Goal: Task Accomplishment & Management: Manage account settings

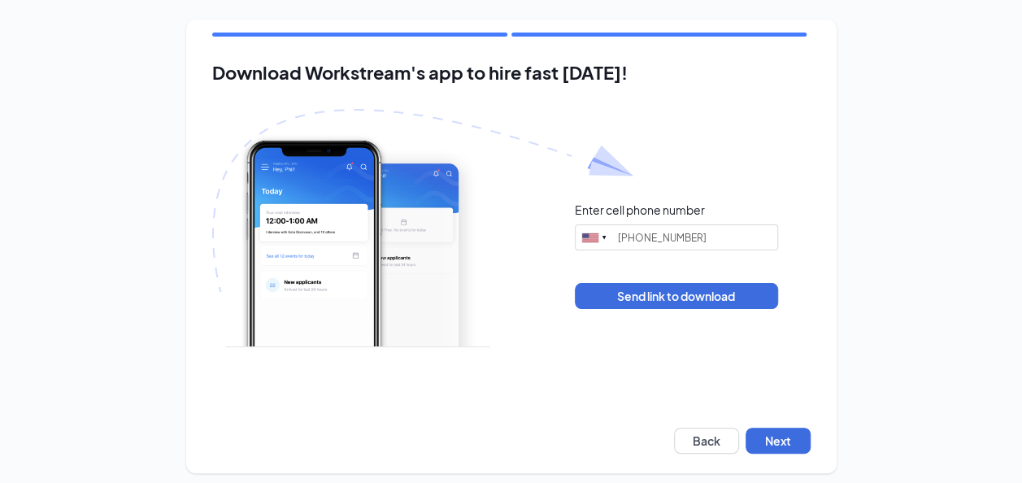
type input "(510) 443-0505"
click at [769, 444] on button "Next" at bounding box center [778, 441] width 65 height 26
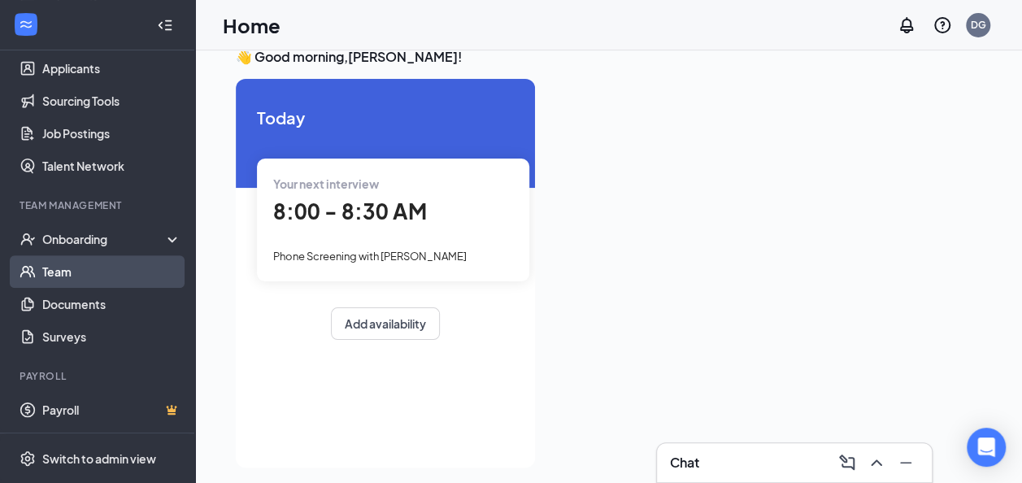
scroll to position [34, 0]
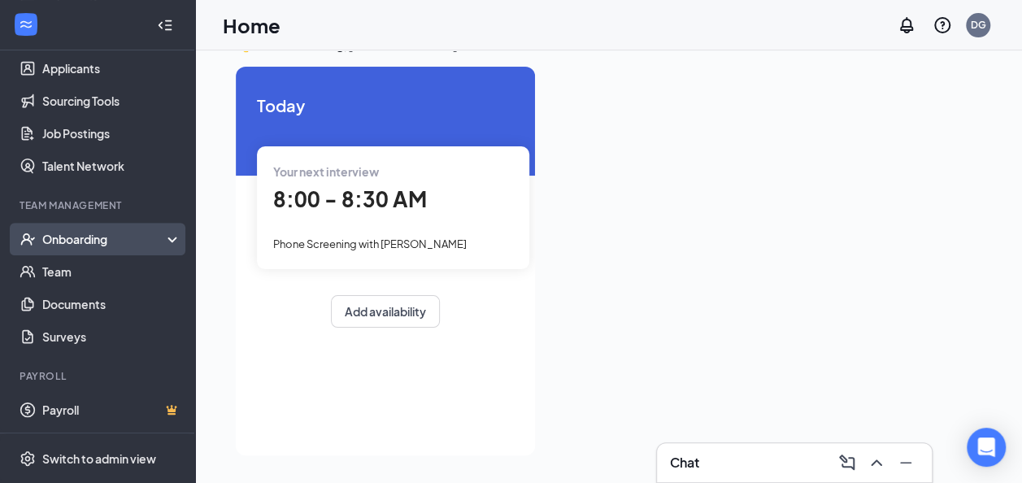
click at [89, 254] on div "Onboarding" at bounding box center [97, 239] width 195 height 33
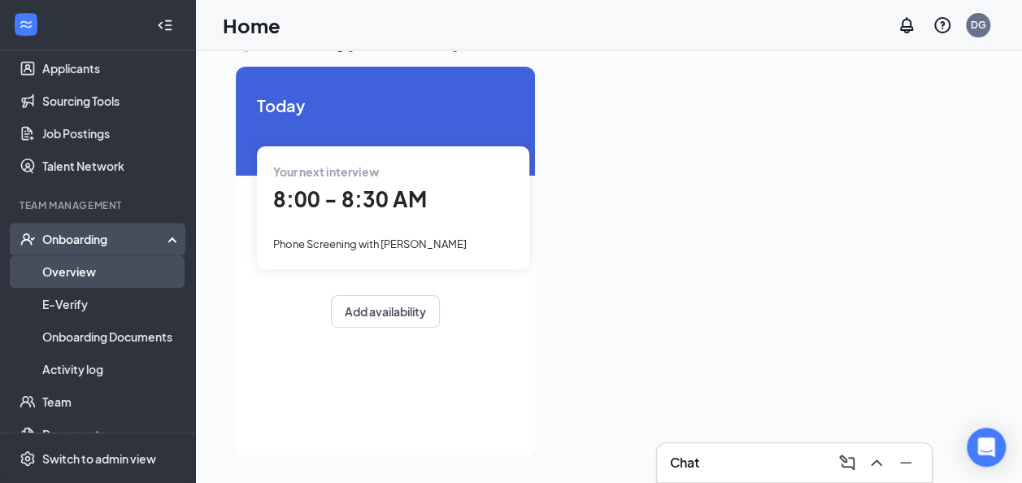
click at [93, 272] on link "Overview" at bounding box center [111, 271] width 139 height 33
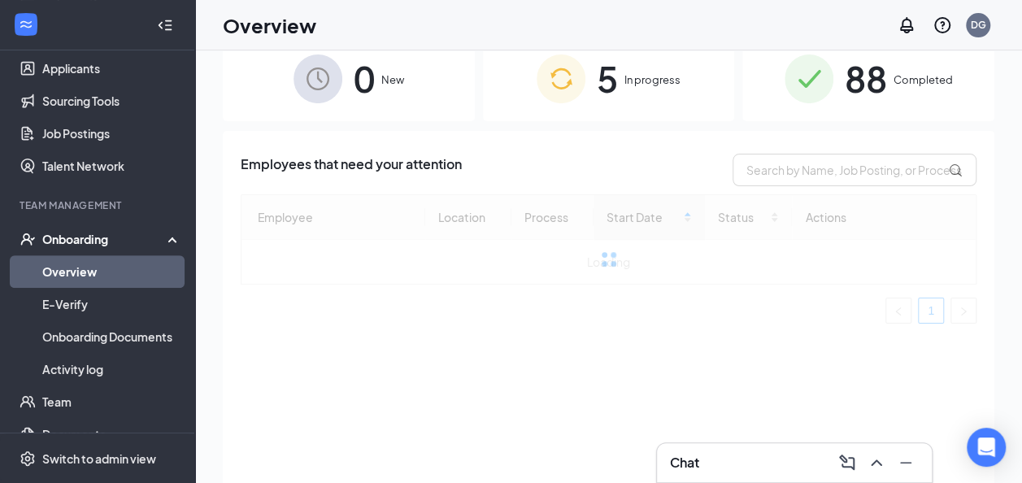
click at [615, 104] on span "5" at bounding box center [607, 78] width 21 height 56
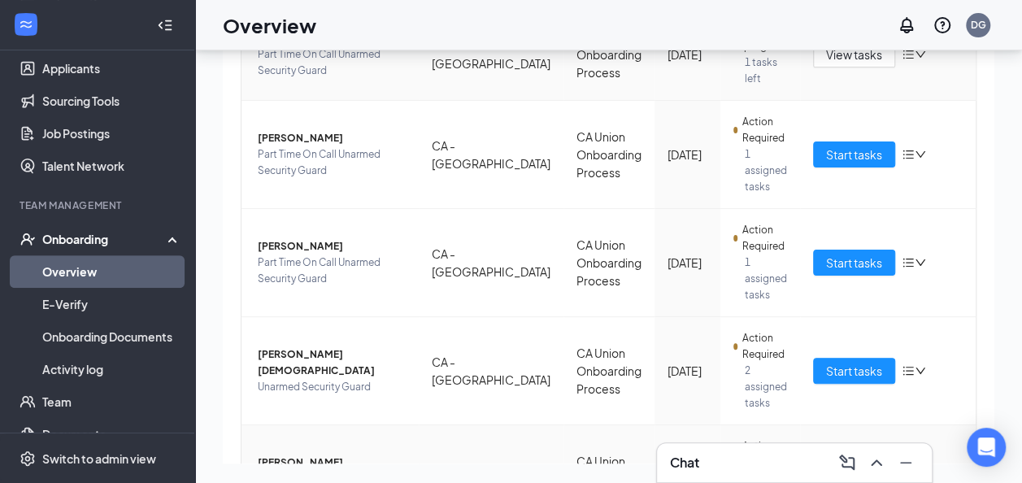
scroll to position [311, 0]
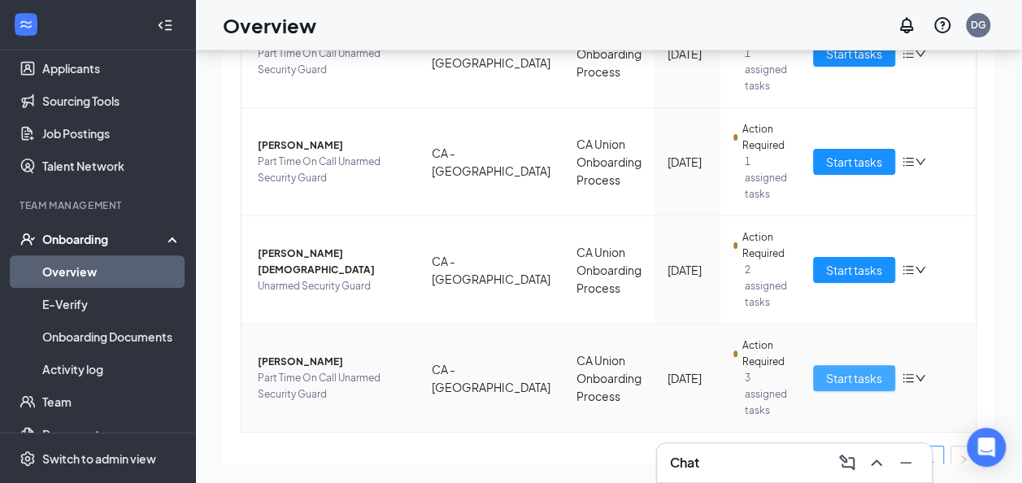
click at [818, 365] on button "Start tasks" at bounding box center [854, 378] width 82 height 26
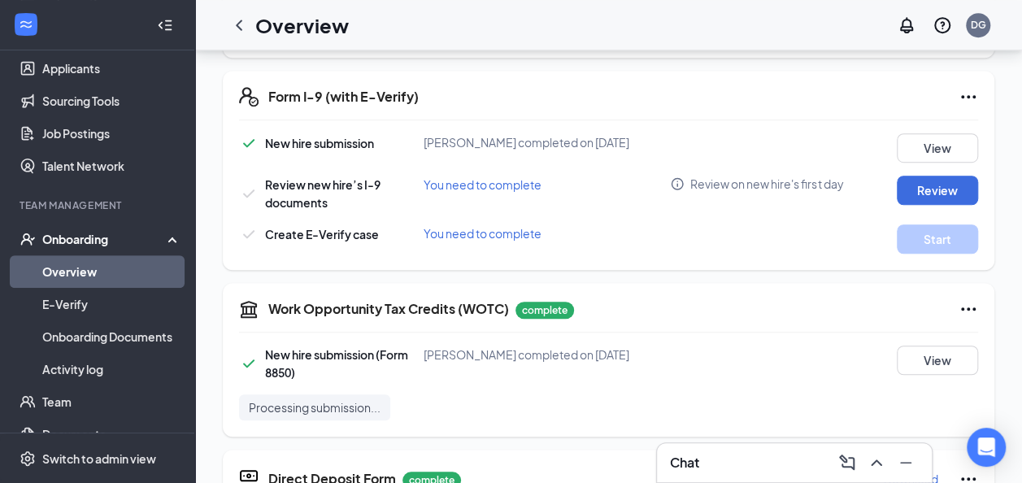
scroll to position [407, 0]
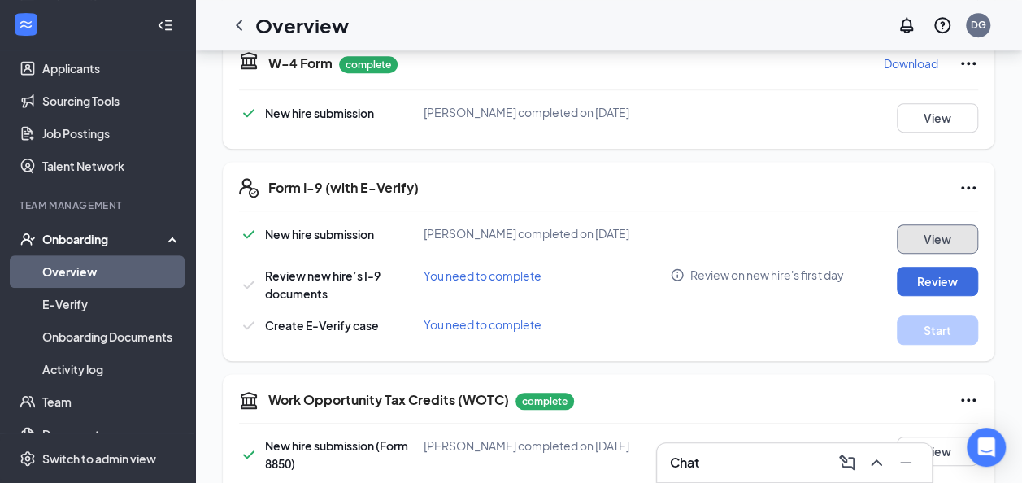
click at [903, 224] on button "View" at bounding box center [937, 238] width 81 height 29
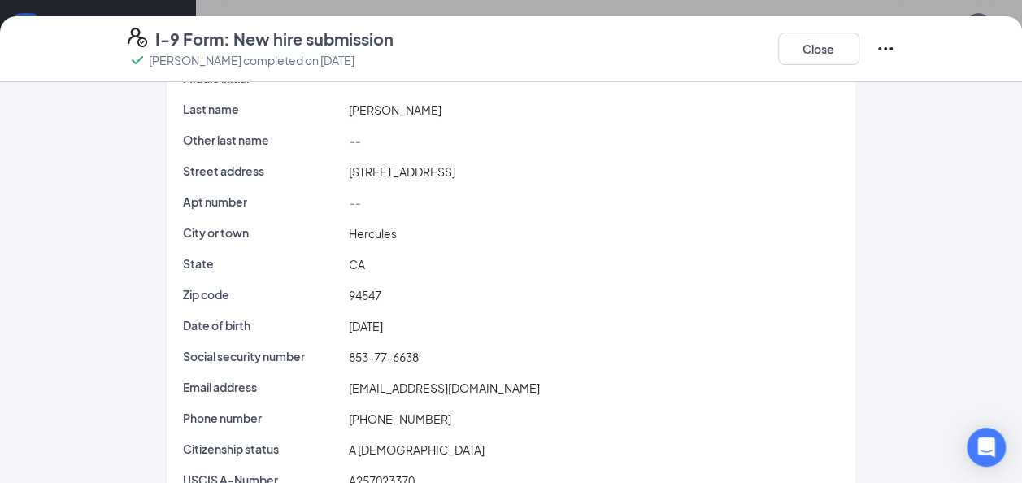
scroll to position [161, 0]
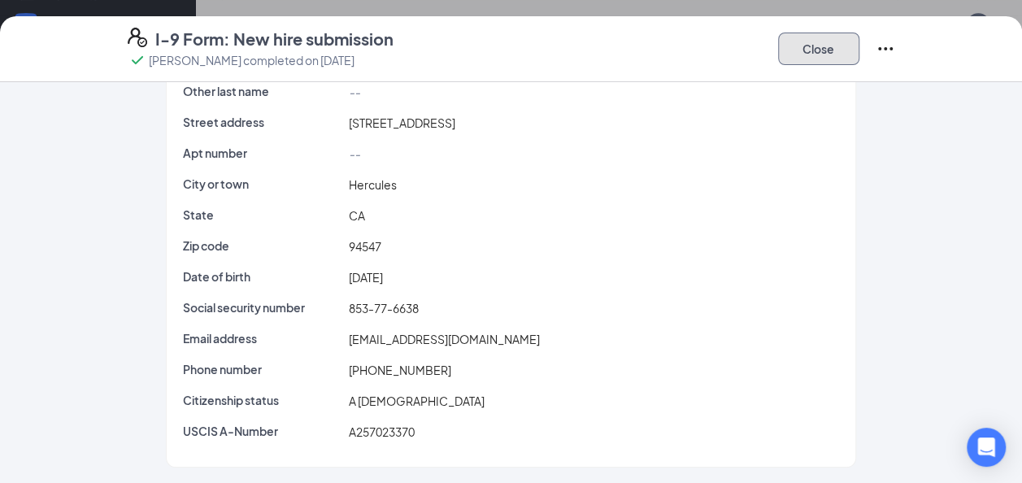
click at [857, 42] on button "Close" at bounding box center [818, 49] width 81 height 33
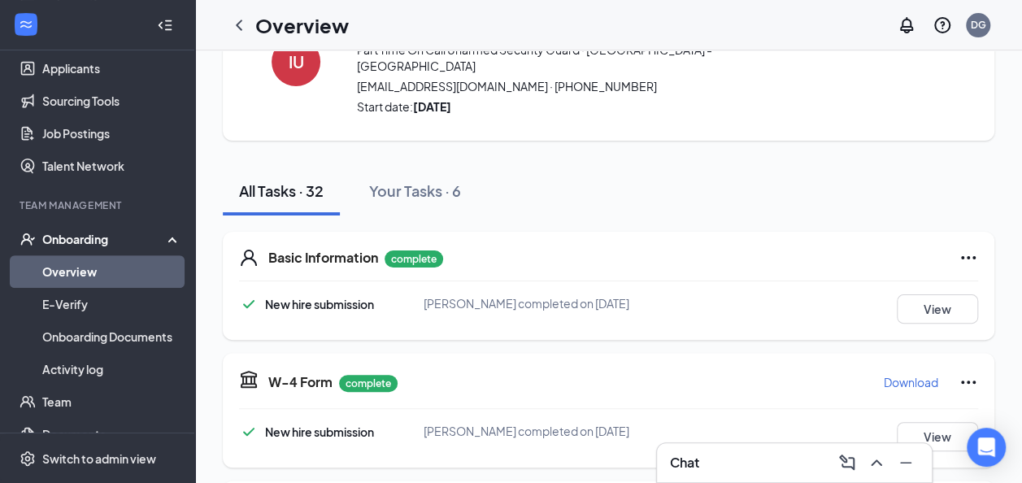
scroll to position [0, 0]
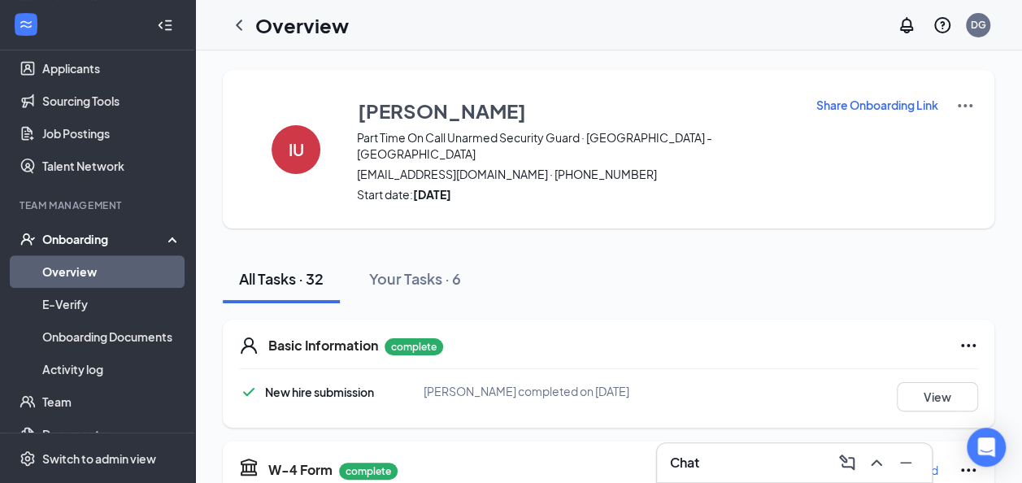
click at [836, 99] on p "Share Onboarding Link" at bounding box center [877, 105] width 122 height 16
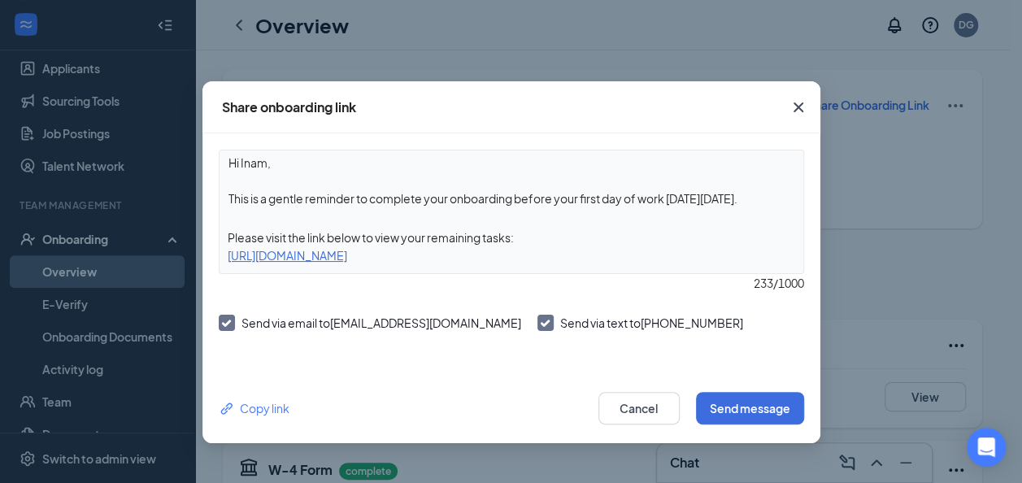
click at [765, 195] on textarea "Hi Inam, This is a gentle reminder to complete your onboarding before your firs…" at bounding box center [512, 180] width 584 height 60
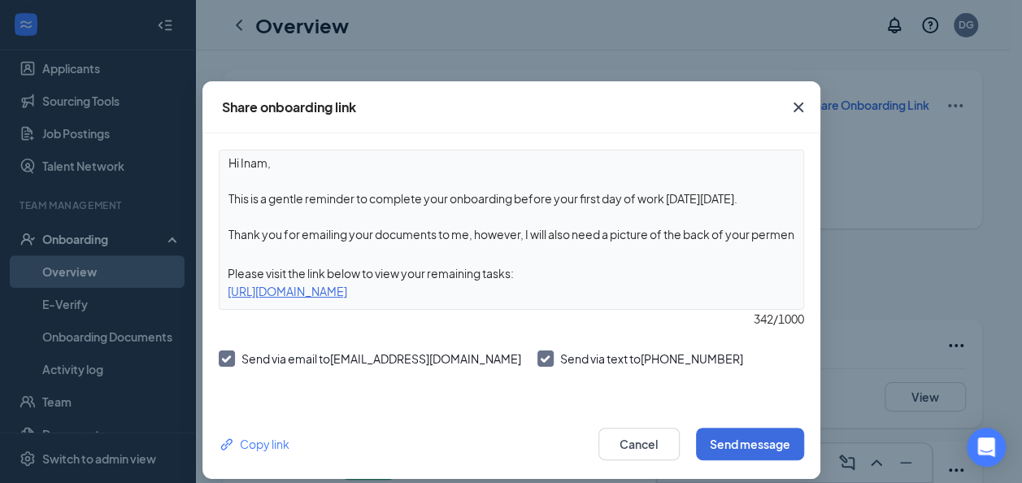
scroll to position [13, 0]
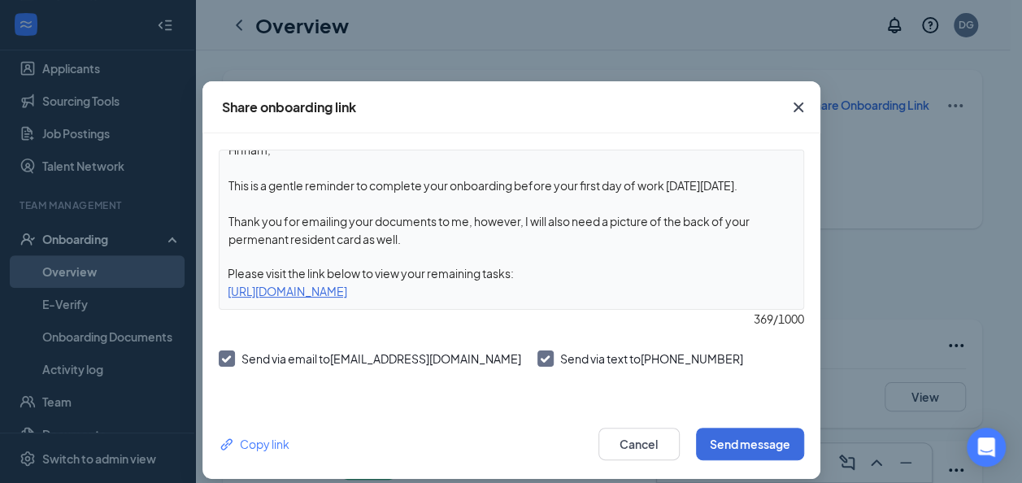
click at [252, 242] on textarea "Hi Inam, This is a gentle reminder to complete your onboarding before your firs…" at bounding box center [512, 198] width 584 height 96
type textarea "Hi Inam, This is a gentle reminder to complete your onboarding before your firs…"
click at [714, 437] on button "Send message" at bounding box center [750, 444] width 108 height 33
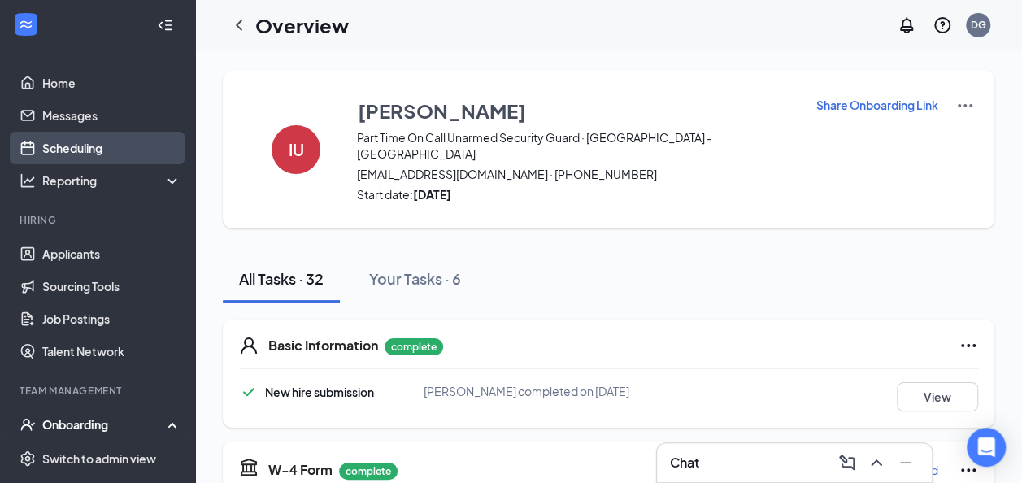
click at [67, 149] on link "Scheduling" at bounding box center [111, 148] width 139 height 33
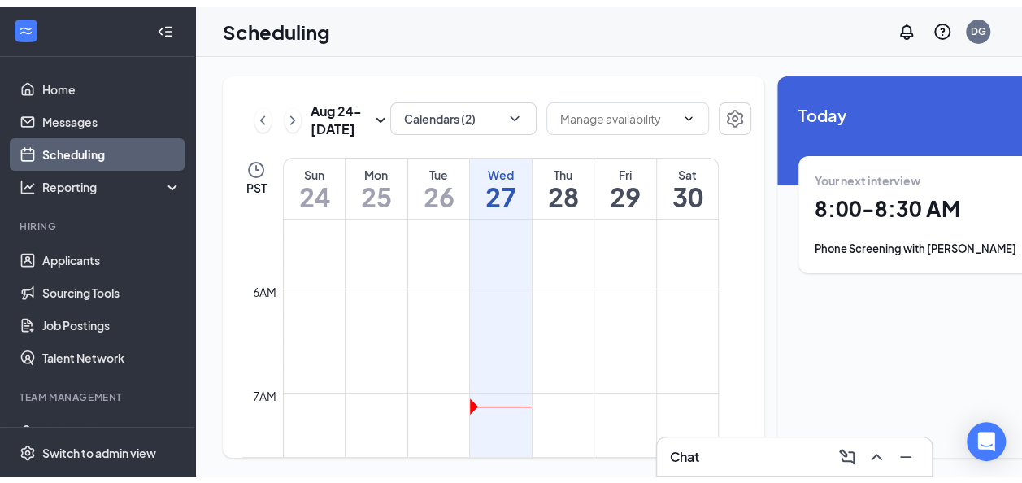
scroll to position [393, 0]
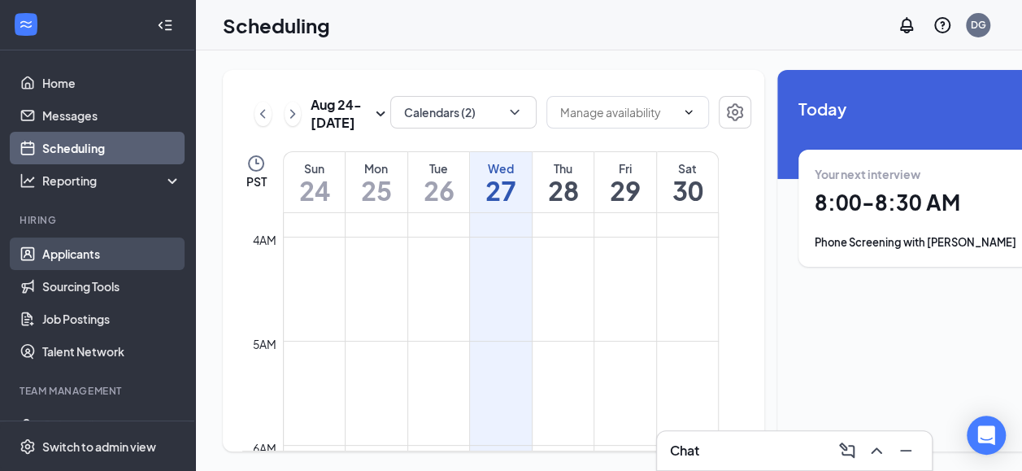
click at [109, 261] on link "Applicants" at bounding box center [111, 253] width 139 height 33
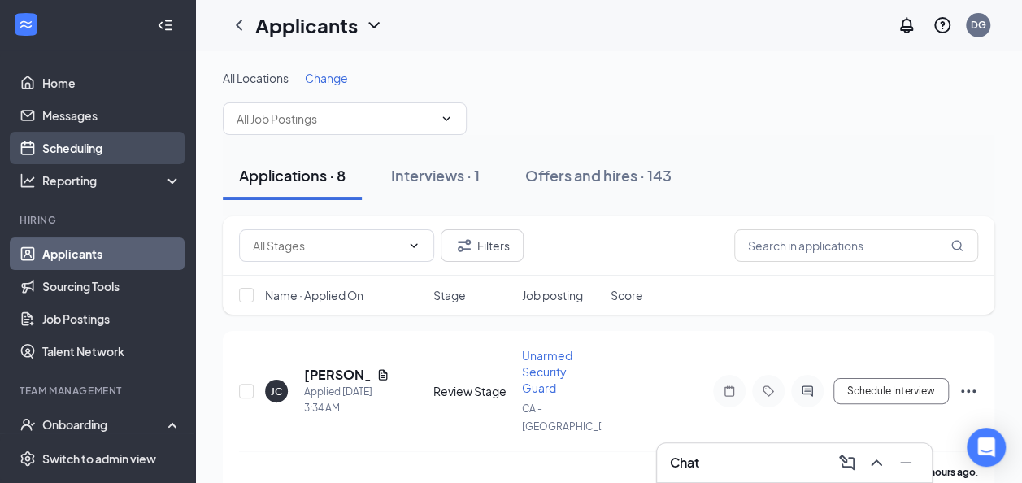
click at [62, 158] on link "Scheduling" at bounding box center [111, 148] width 139 height 33
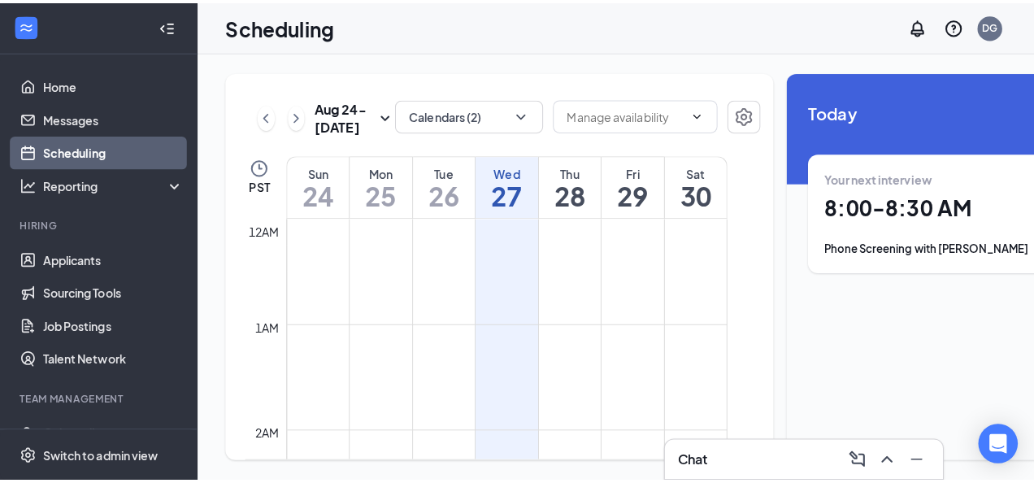
scroll to position [799, 0]
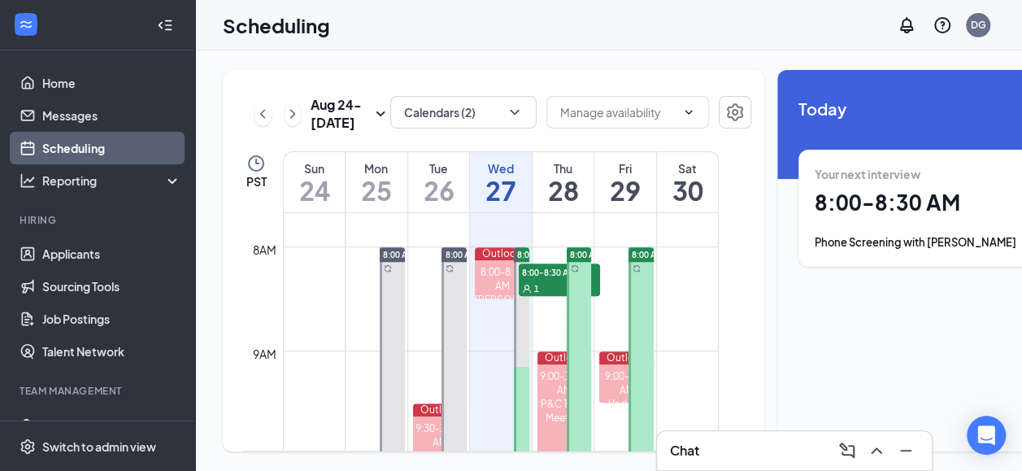
click at [815, 188] on div "Your next interview 8:00 - 8:30 AM Phone Screening with [PERSON_NAME]" at bounding box center [927, 208] width 224 height 85
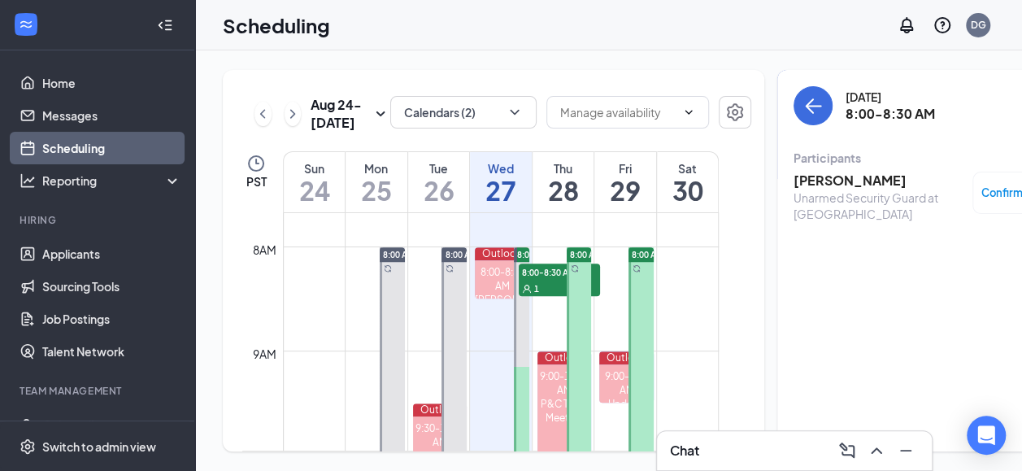
click at [809, 188] on h3 "[PERSON_NAME]" at bounding box center [879, 181] width 171 height 18
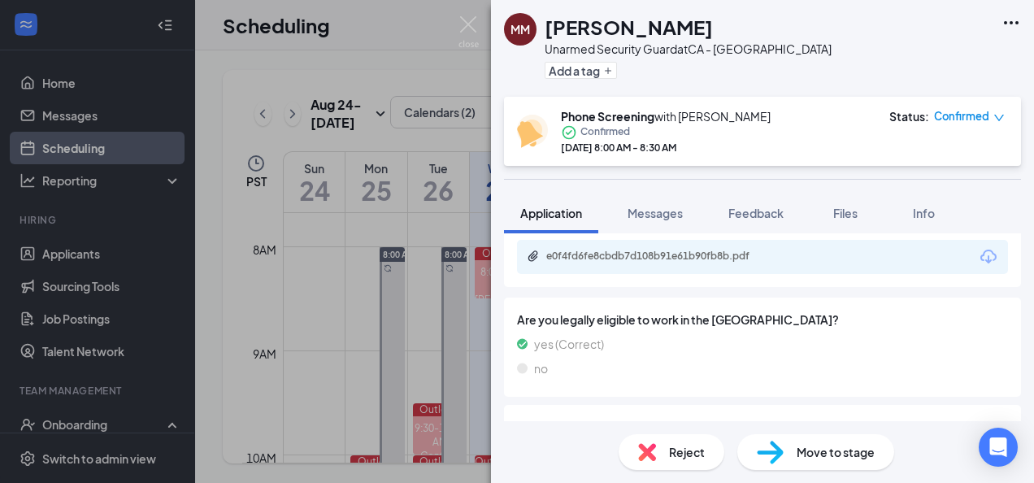
scroll to position [758, 0]
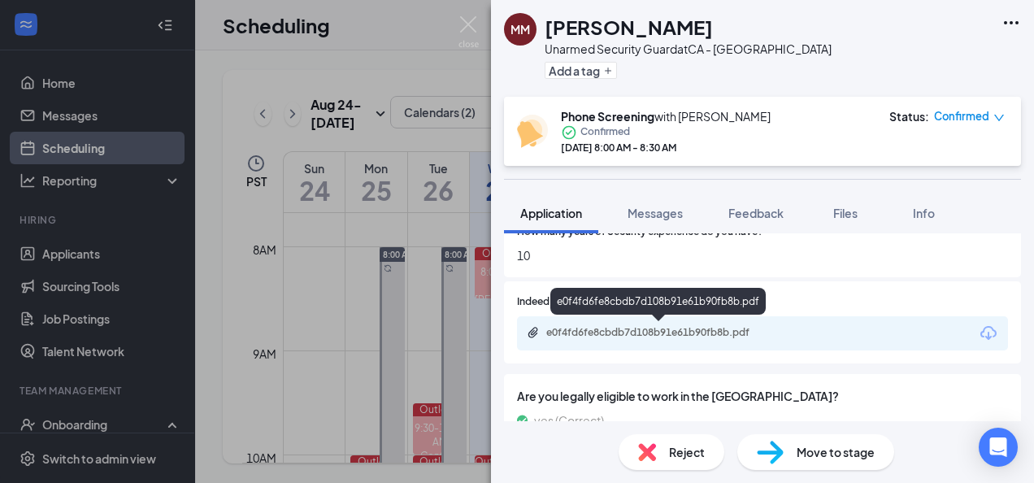
click at [618, 337] on div "e0f4fd6fe8cbdb7d108b91e61b90fb8b.pdf" at bounding box center [660, 332] width 228 height 13
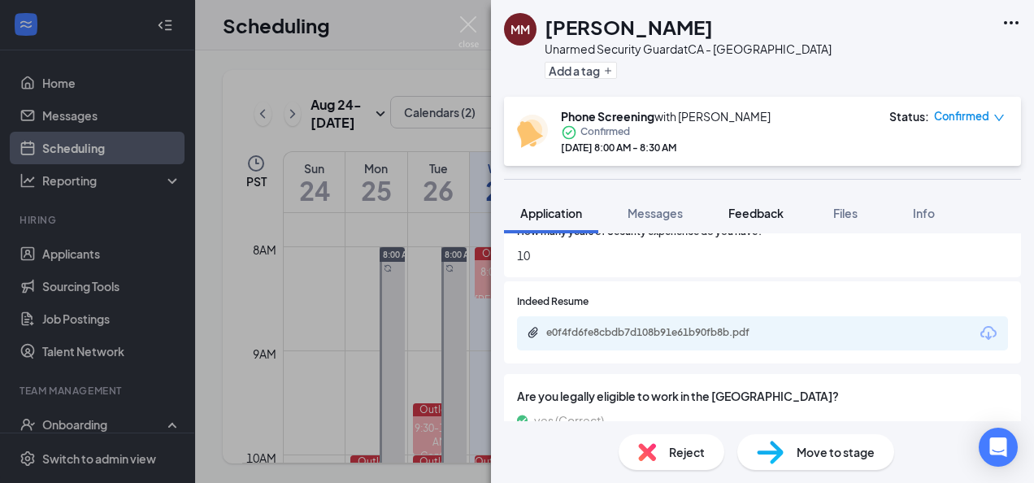
click at [763, 217] on span "Feedback" at bounding box center [756, 213] width 55 height 15
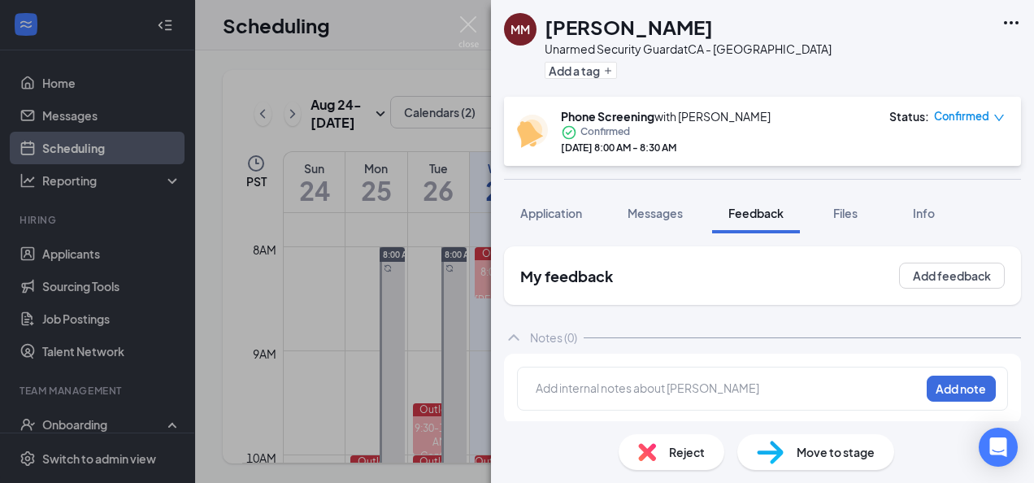
click at [616, 391] on div at bounding box center [728, 388] width 383 height 17
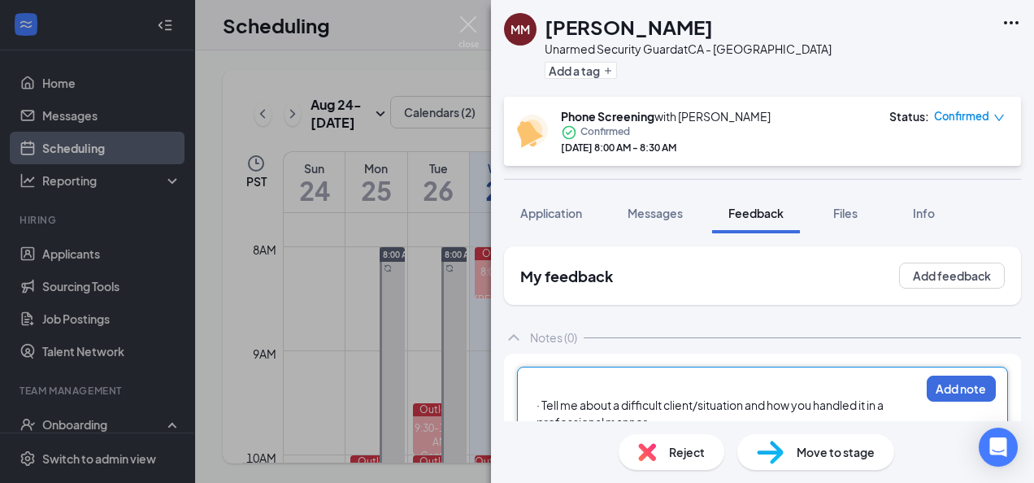
click at [546, 406] on span "· Tell me about a difficult client/situation and how you handled it in a profes…" at bounding box center [711, 414] width 349 height 32
click at [664, 382] on div at bounding box center [728, 388] width 383 height 17
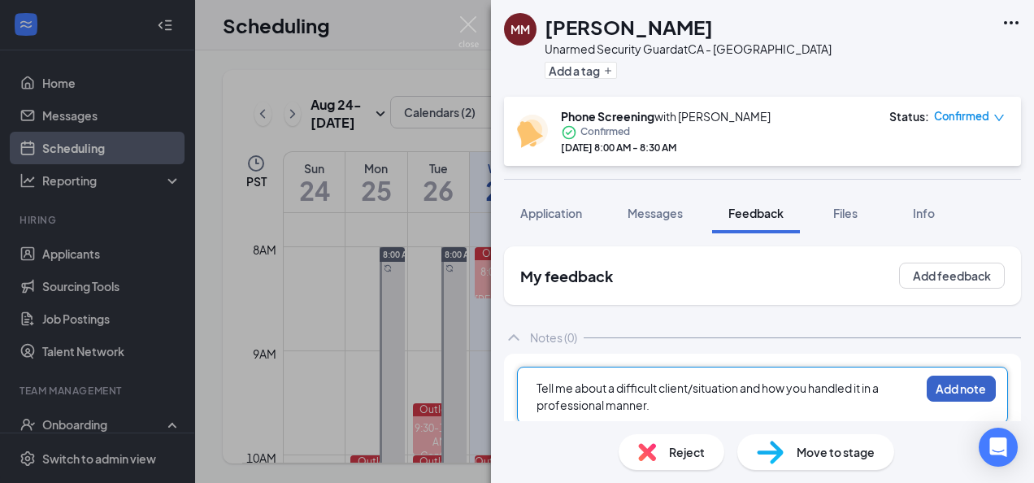
click at [927, 397] on button "Add note" at bounding box center [961, 389] width 69 height 26
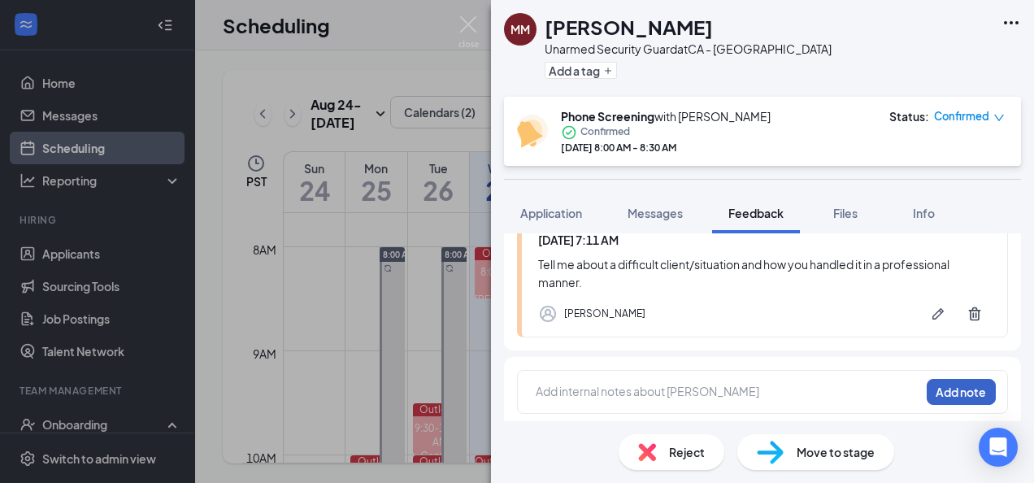
scroll to position [147, 0]
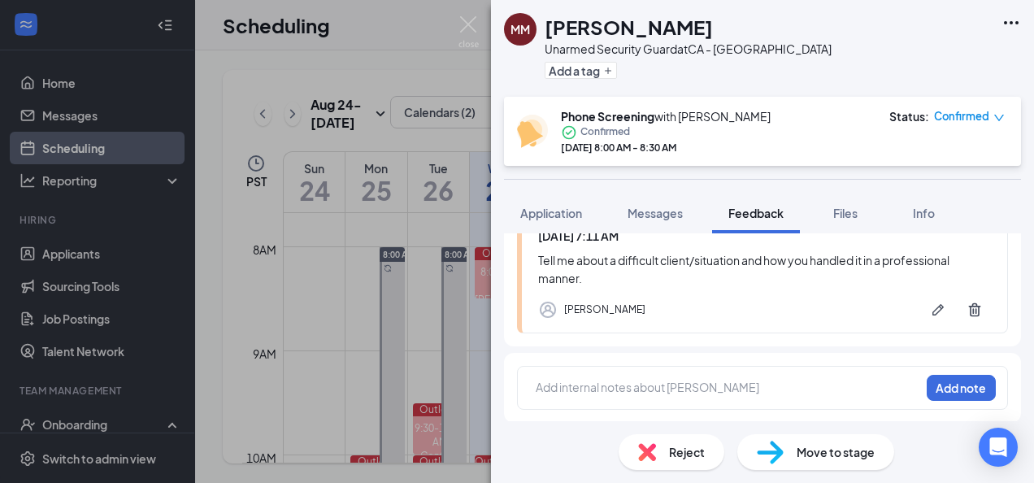
click at [634, 382] on div at bounding box center [728, 387] width 383 height 17
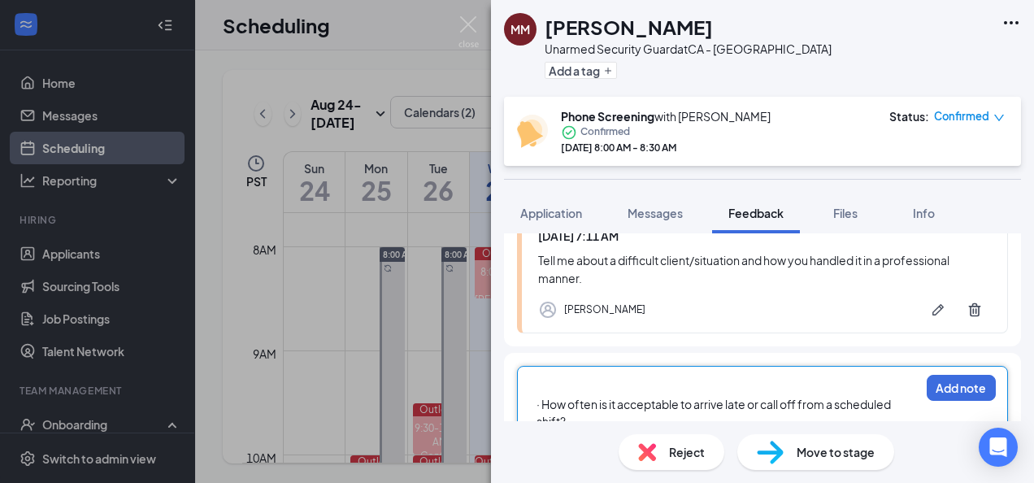
click at [542, 402] on span "· How often is it acceptable to arrive late or call off from a scheduled shift?" at bounding box center [715, 413] width 356 height 32
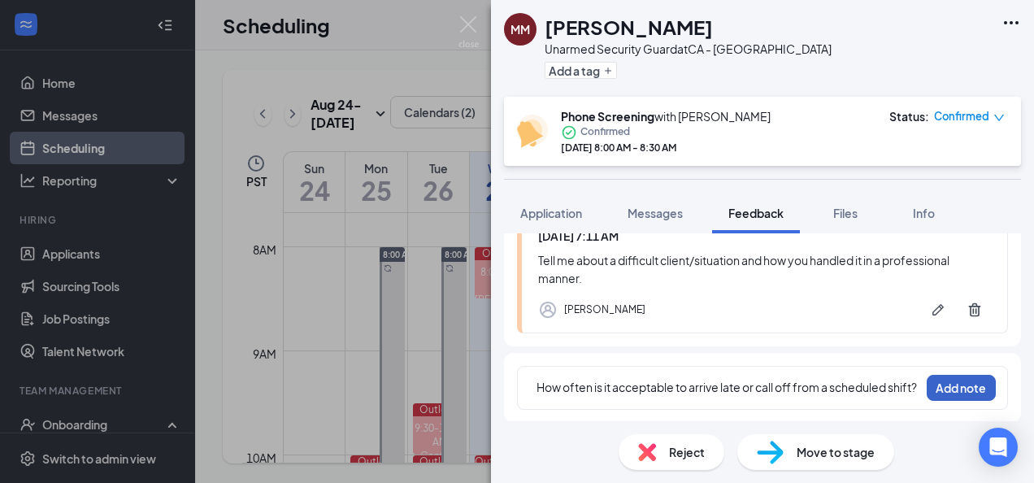
click at [927, 385] on button "Add note" at bounding box center [961, 388] width 69 height 26
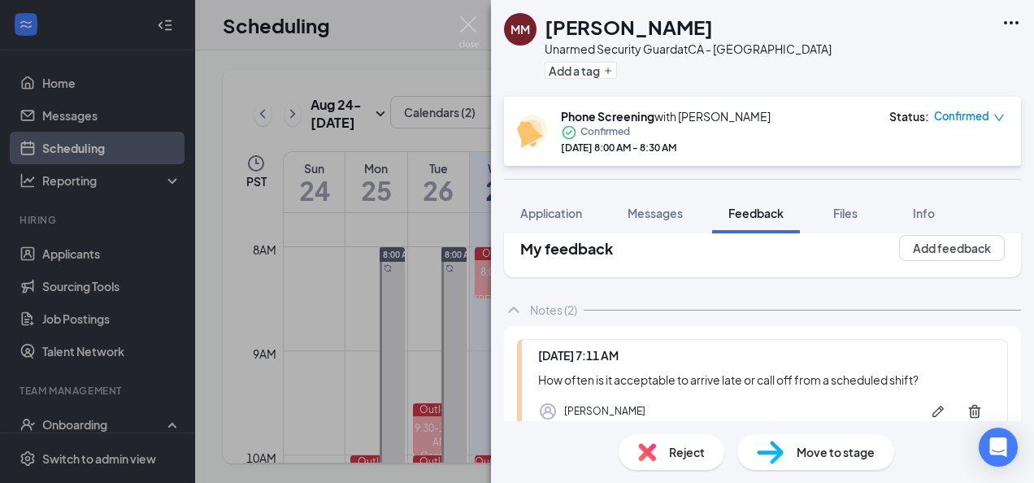
scroll to position [0, 0]
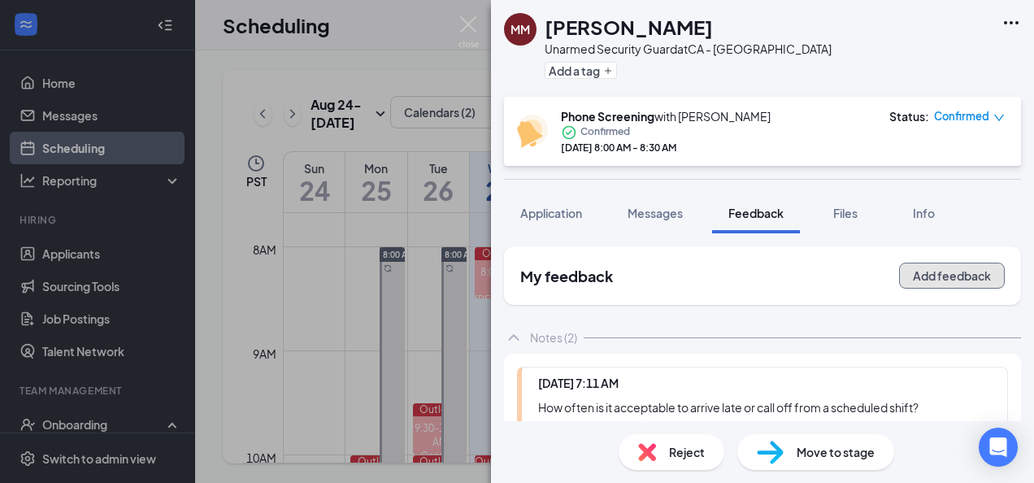
click at [916, 266] on button "Add feedback" at bounding box center [952, 276] width 106 height 26
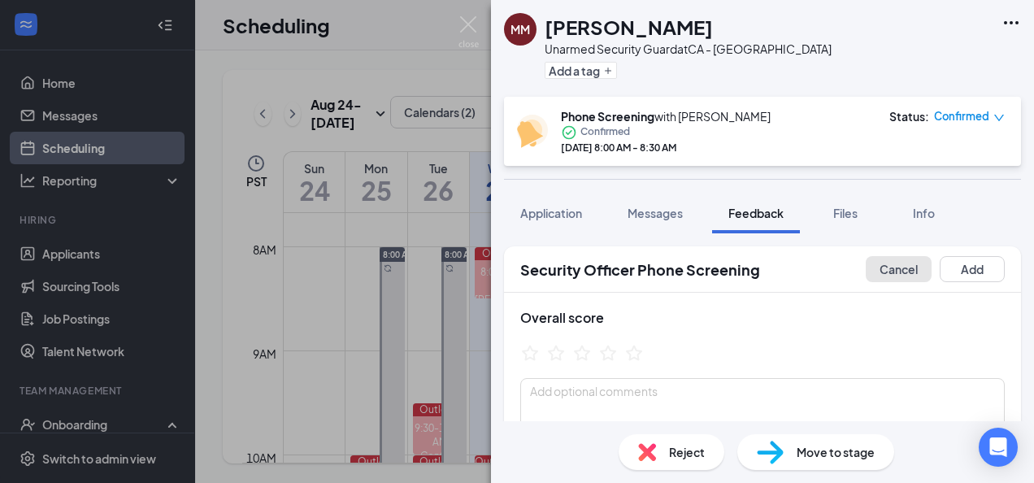
click at [885, 265] on button "Cancel" at bounding box center [899, 269] width 66 height 26
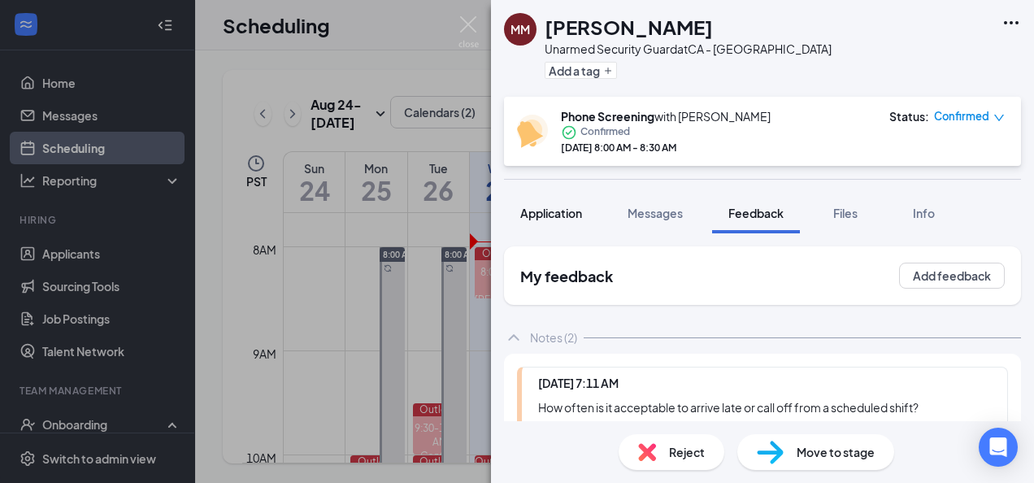
click at [531, 220] on span "Application" at bounding box center [551, 213] width 62 height 15
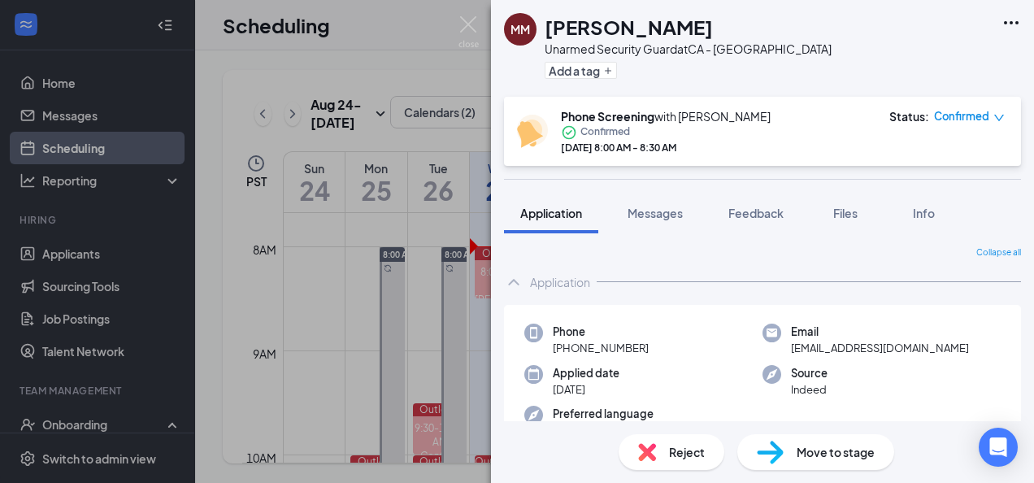
drag, startPoint x: 652, startPoint y: 348, endPoint x: 566, endPoint y: 355, distance: 86.5
click at [566, 355] on div "Phone [PHONE_NUMBER]" at bounding box center [643, 340] width 238 height 33
copy span "[PHONE_NUMBER]"
click at [748, 213] on span "Feedback" at bounding box center [756, 213] width 55 height 15
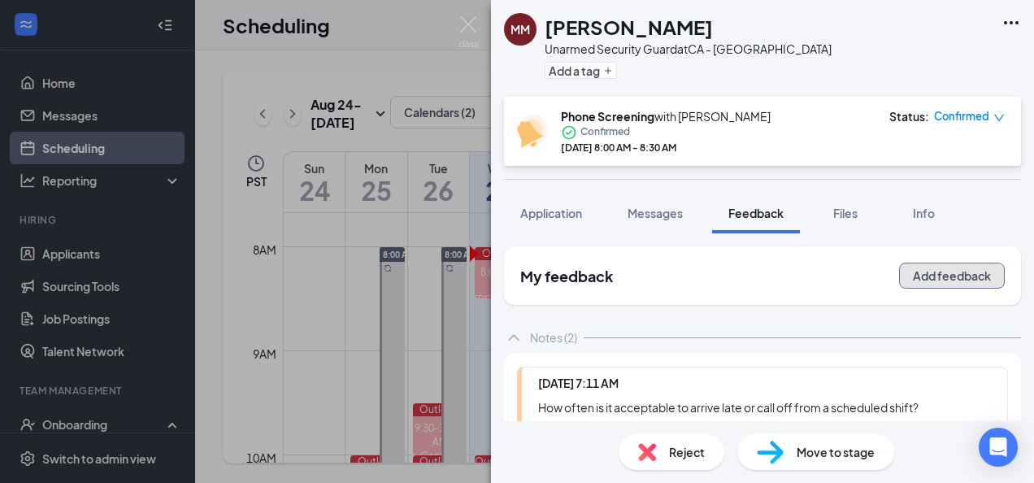
click at [899, 280] on button "Add feedback" at bounding box center [952, 276] width 106 height 26
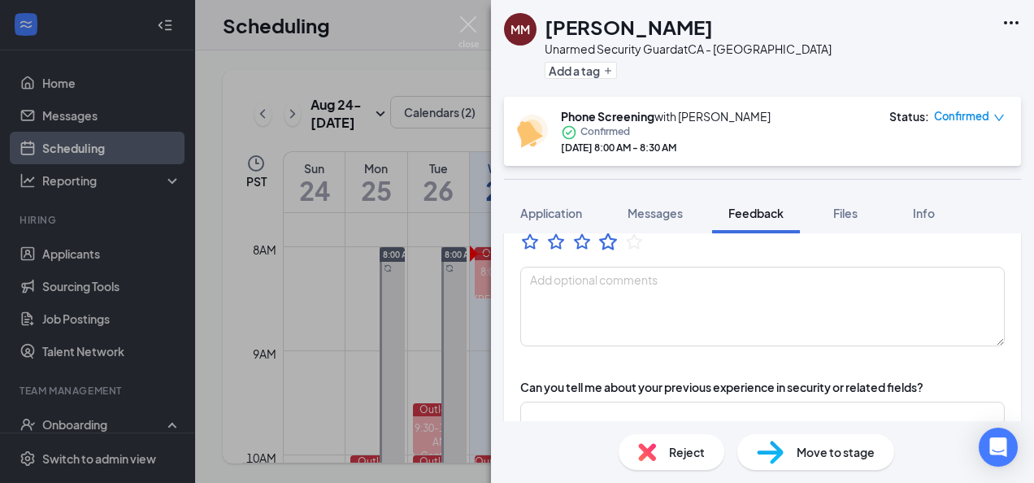
scroll to position [244, 0]
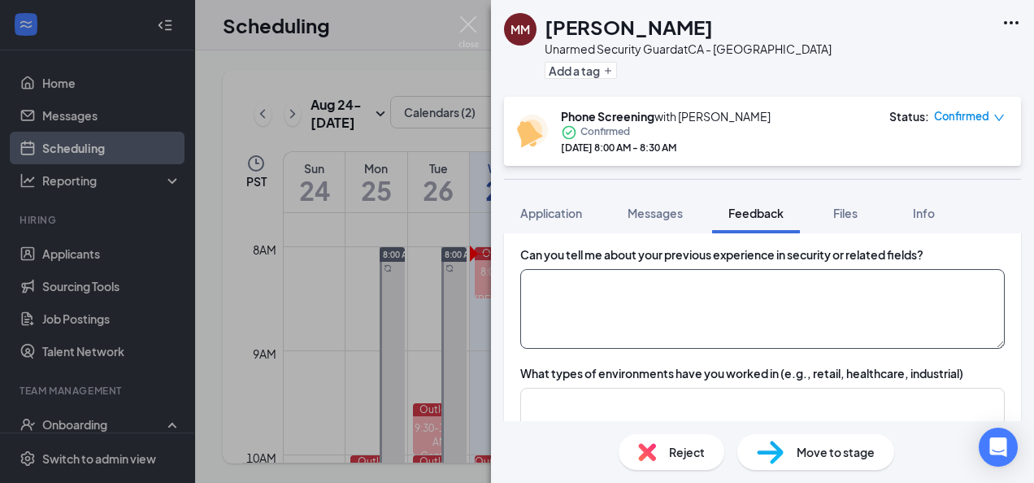
click at [605, 326] on textarea at bounding box center [762, 309] width 485 height 80
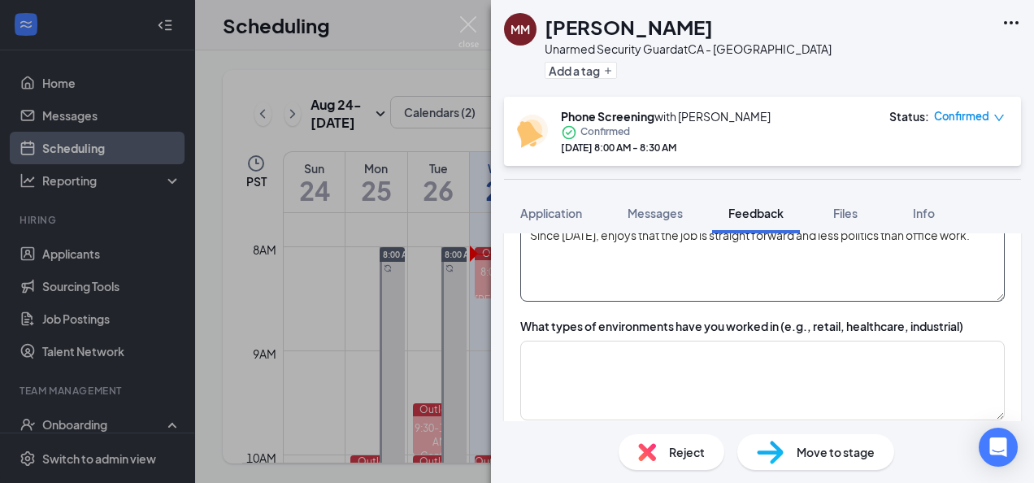
scroll to position [325, 0]
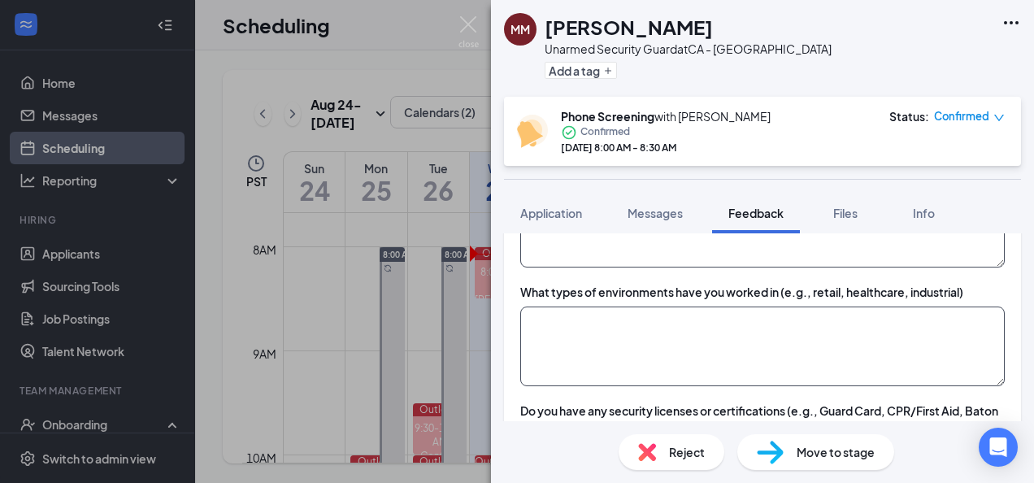
type textarea "Since [DATE], enjoys that the job is straight forward and less politics than of…"
click at [606, 334] on textarea at bounding box center [762, 347] width 485 height 80
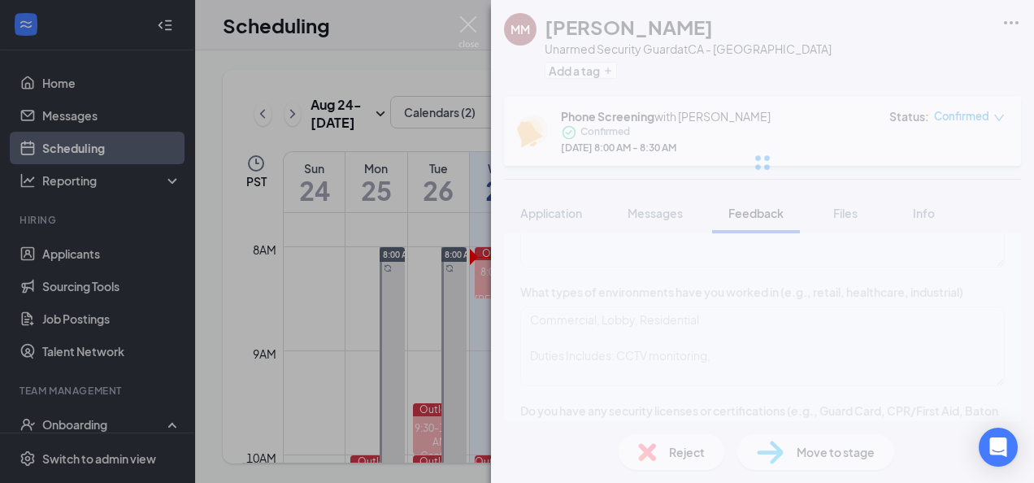
click at [761, 361] on div "MM [PERSON_NAME] Unarmed Security Guard at [GEOGRAPHIC_DATA] - Oakland Add a ta…" at bounding box center [762, 241] width 543 height 483
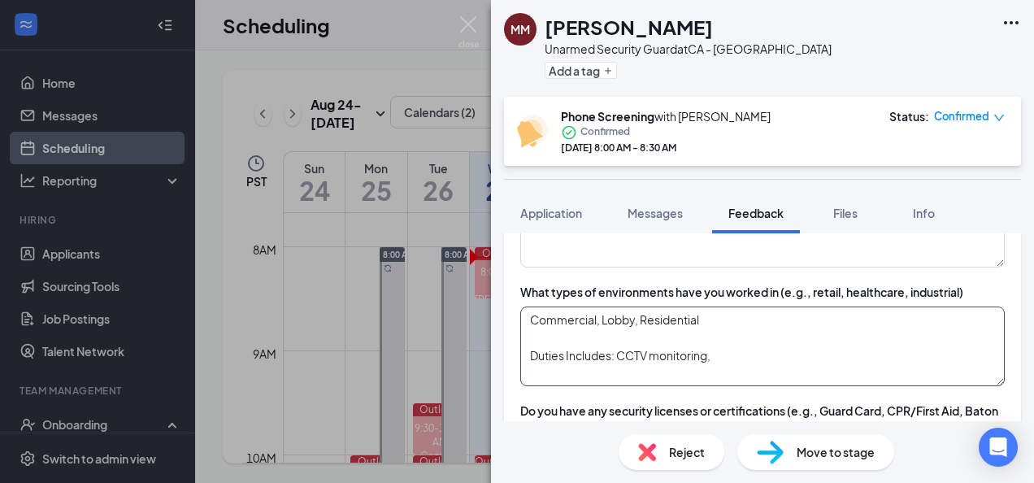
click at [761, 356] on textarea "Commercial, Lobby, Residential Duties Includes: CCTV monitoring," at bounding box center [762, 347] width 485 height 80
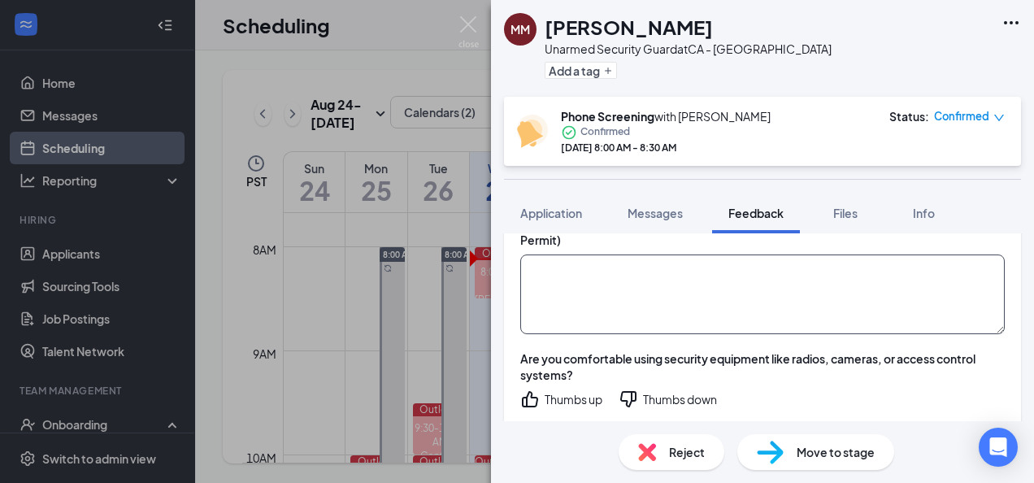
scroll to position [488, 0]
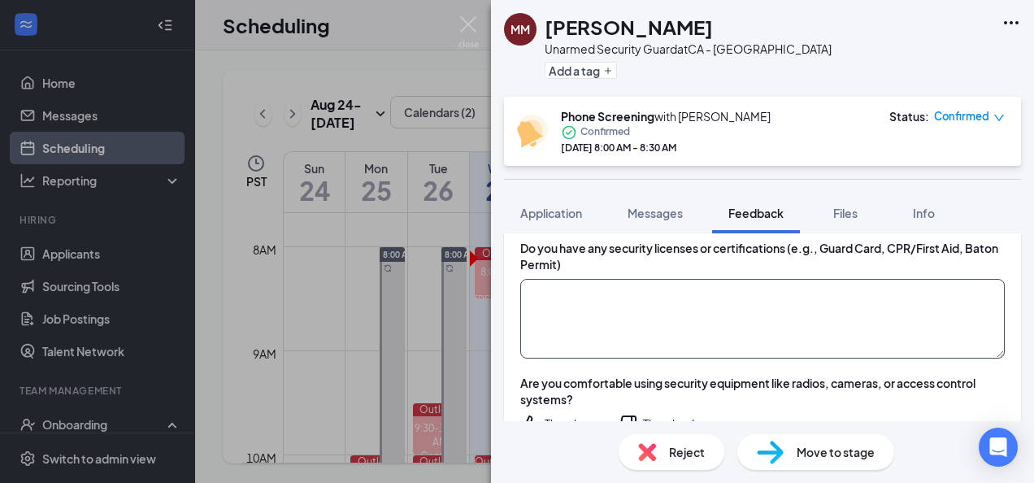
type textarea "Commercial, Lobby, Residential Duties Includes: CCTV monitoring, access control…"
click at [584, 312] on textarea at bounding box center [762, 319] width 485 height 80
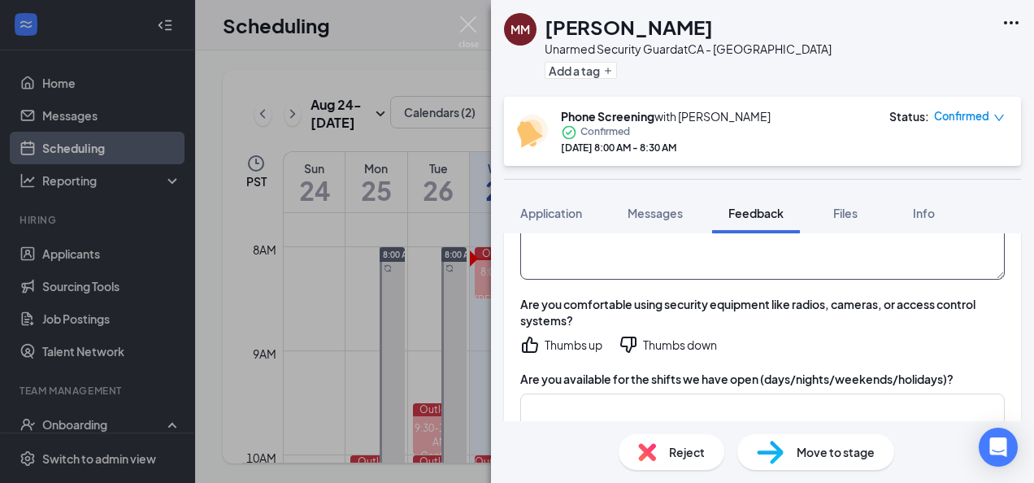
scroll to position [569, 0]
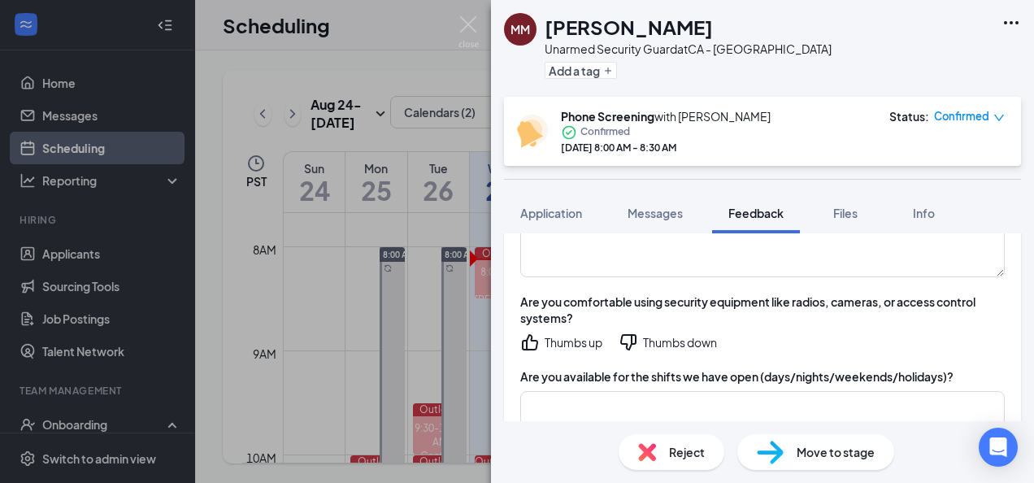
drag, startPoint x: 572, startPoint y: 345, endPoint x: 574, endPoint y: 328, distance: 16.3
click at [572, 345] on div "Thumbs up" at bounding box center [574, 342] width 58 height 16
click at [587, 270] on textarea at bounding box center [762, 238] width 485 height 80
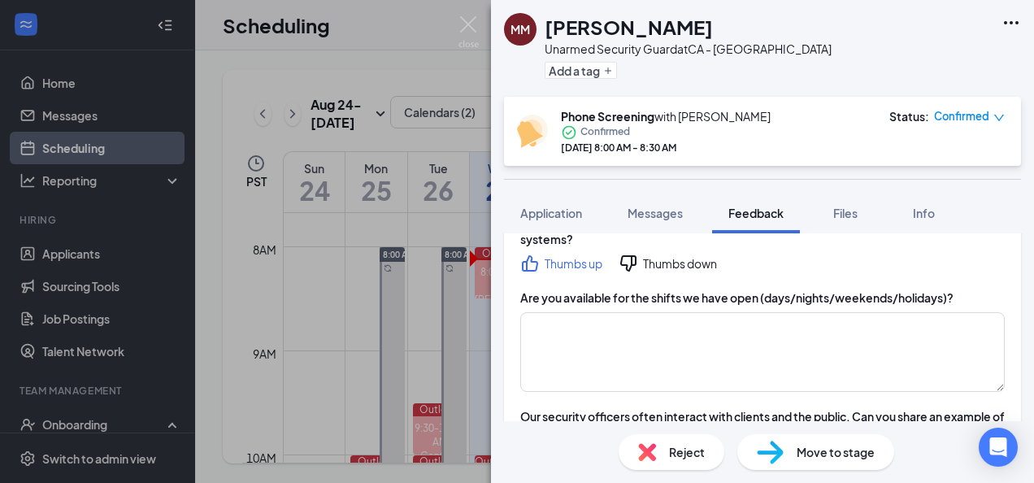
scroll to position [700, 0]
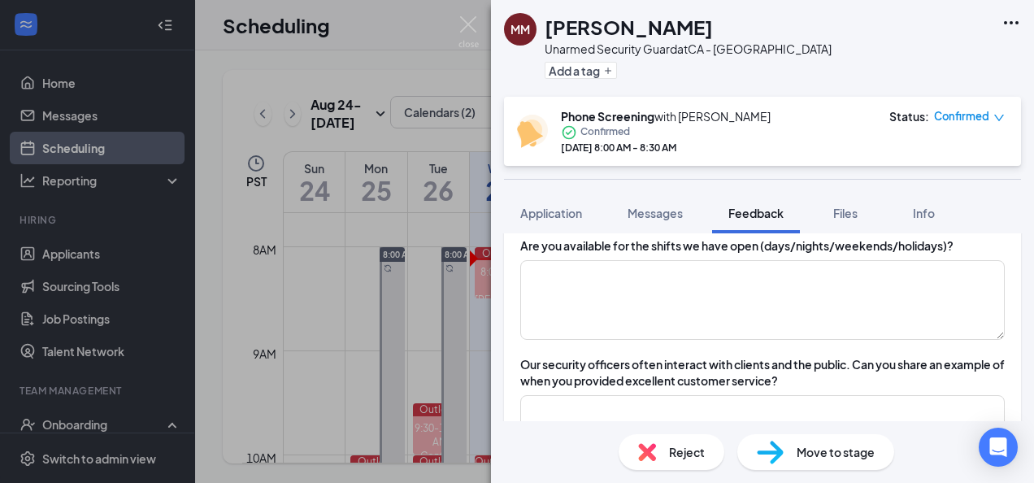
type textarea "No"
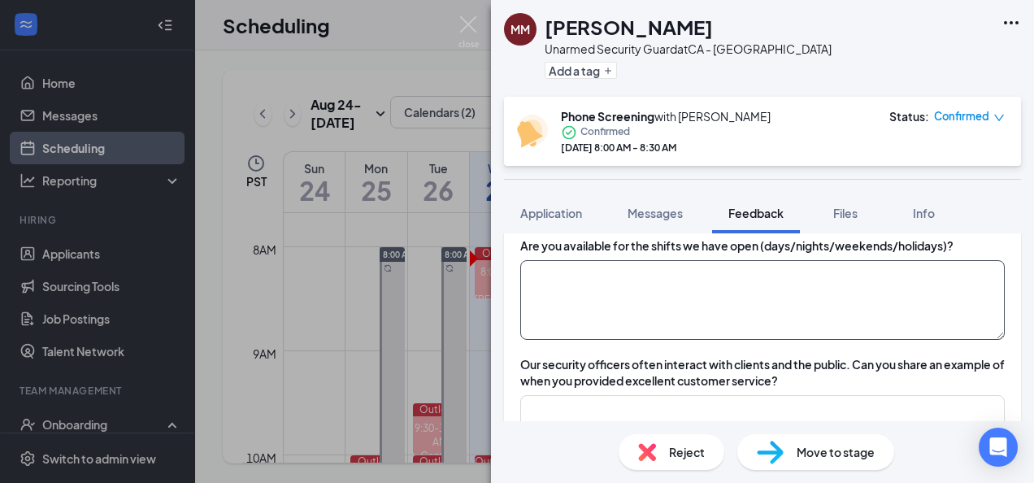
click at [587, 268] on textarea at bounding box center [762, 300] width 485 height 80
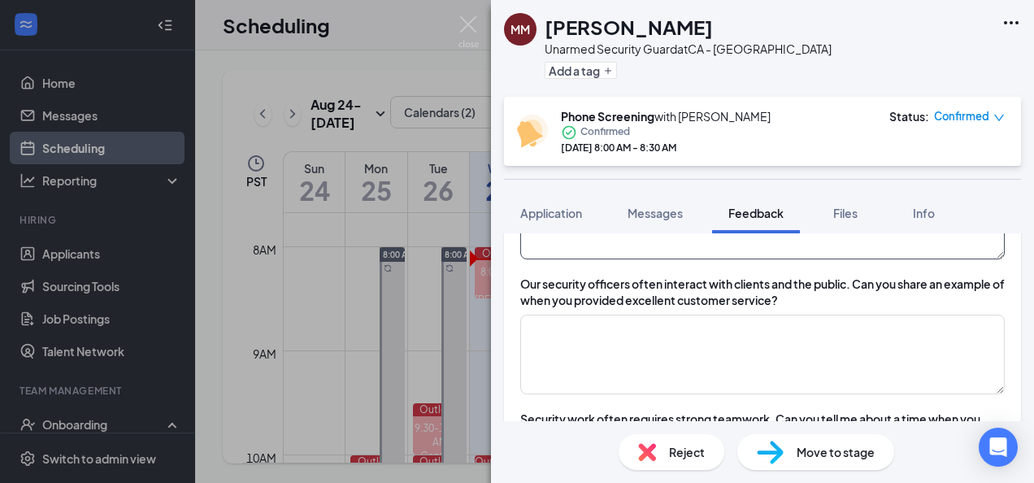
scroll to position [781, 0]
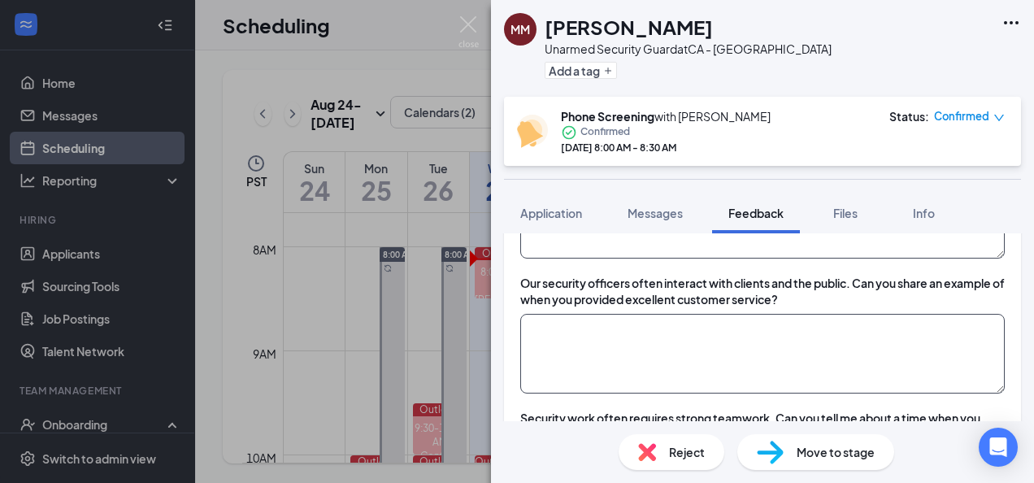
type textarea "Swing"
click at [603, 329] on textarea at bounding box center [762, 354] width 485 height 80
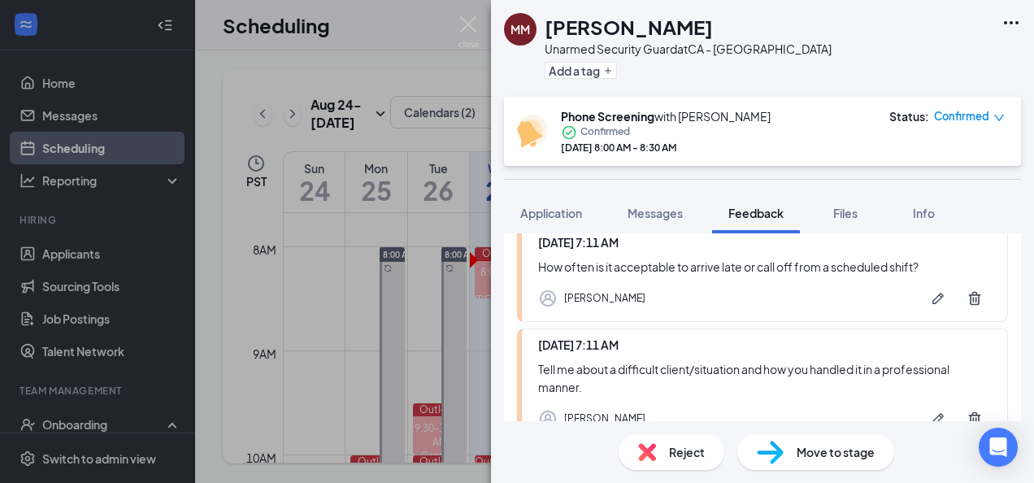
scroll to position [1513, 0]
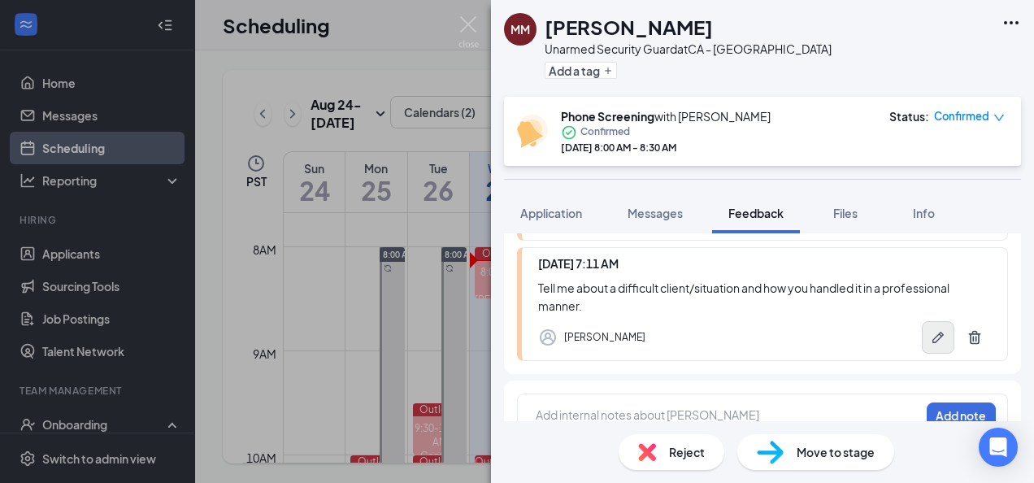
type textarea "On a regular basis a lot of security positions are part clerical, having the ab…"
click at [933, 332] on icon "Pen" at bounding box center [938, 337] width 11 height 11
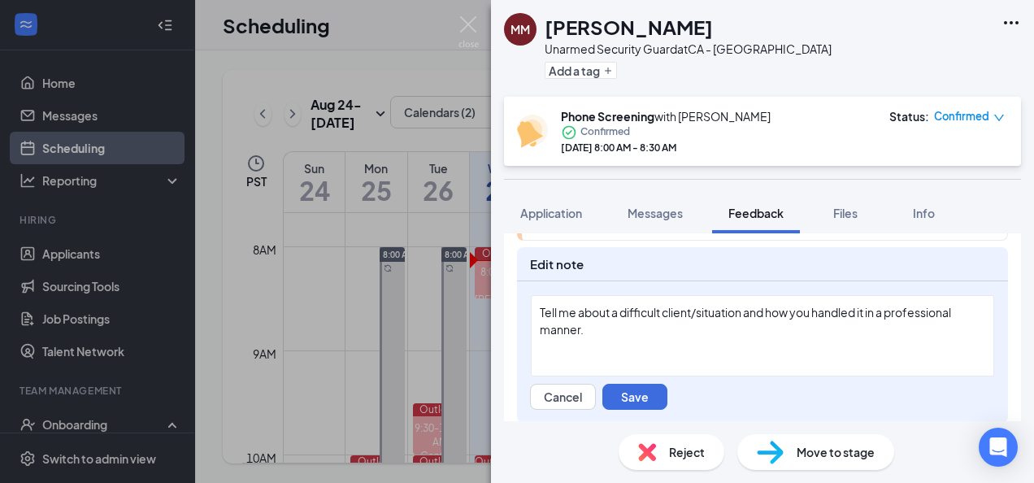
click at [607, 333] on div "Tell me about a difficult client/situation and how you handled it in a professi…" at bounding box center [762, 335] width 463 height 81
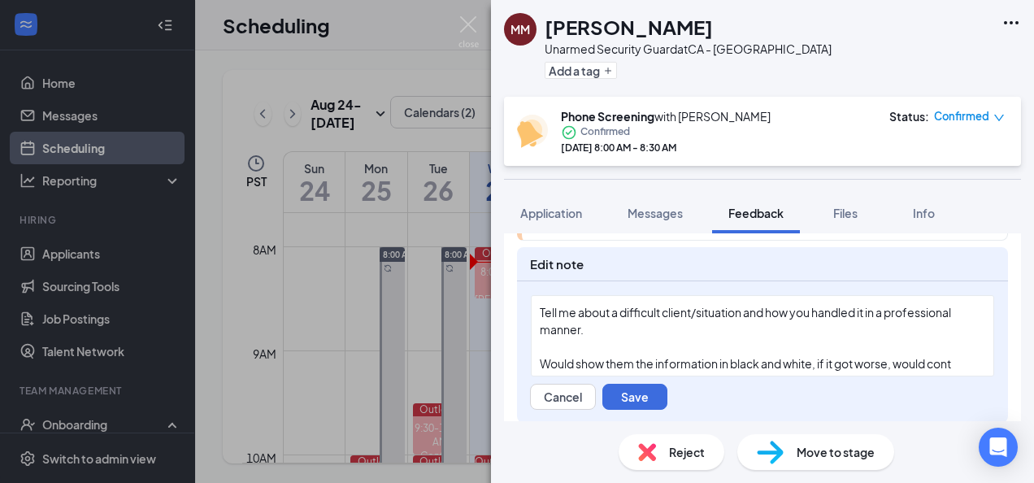
scroll to position [11, 0]
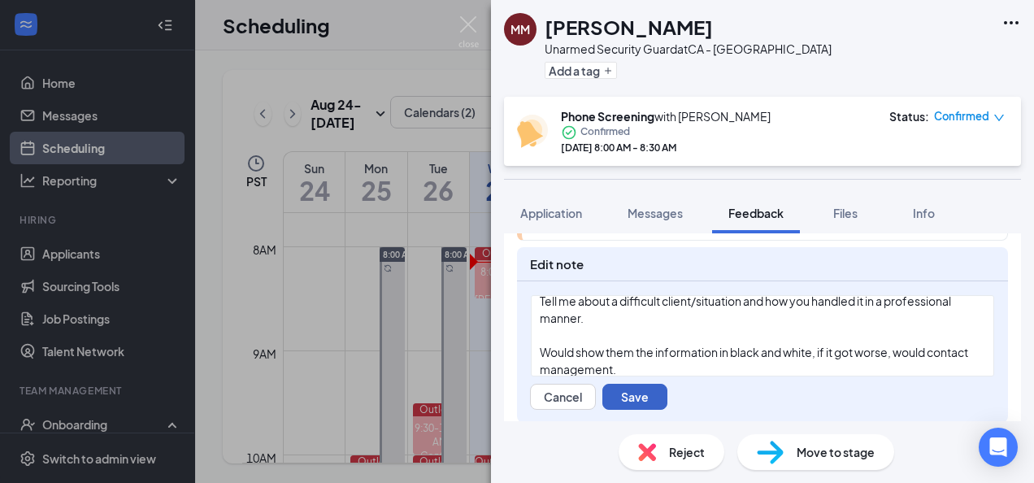
click at [647, 392] on button "Save" at bounding box center [634, 397] width 65 height 26
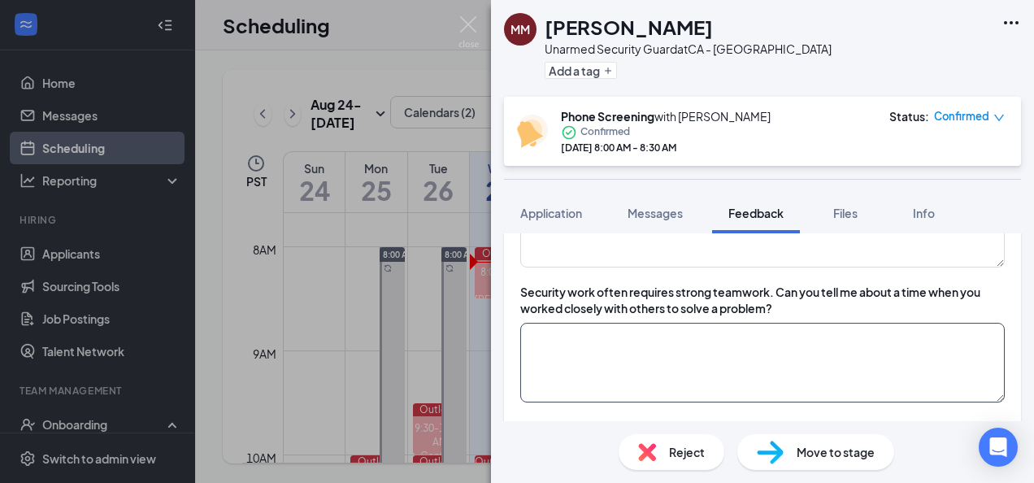
scroll to position [944, 0]
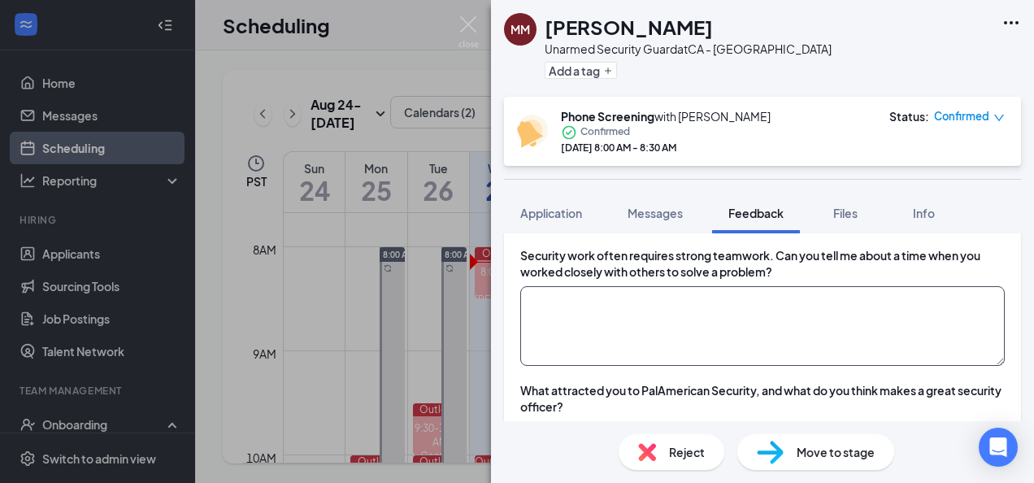
click at [602, 314] on textarea at bounding box center [762, 326] width 485 height 80
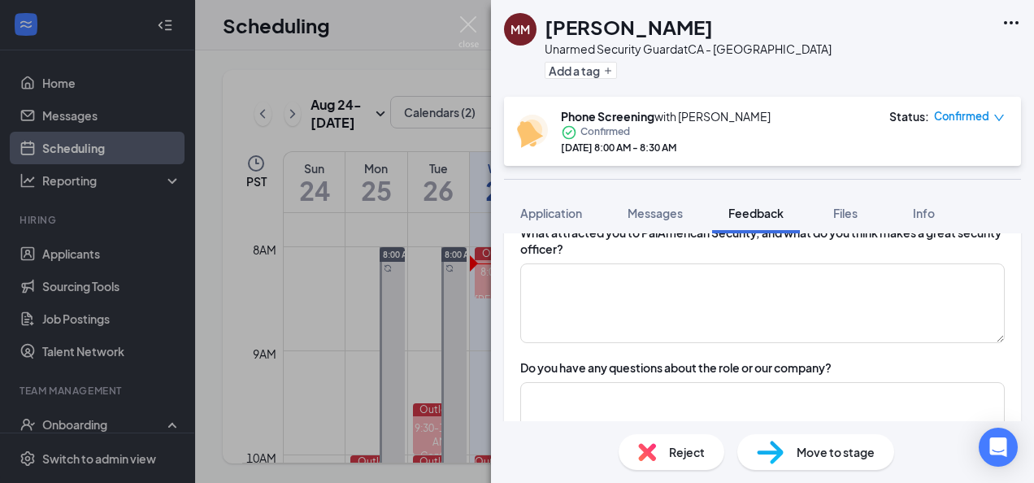
scroll to position [1107, 0]
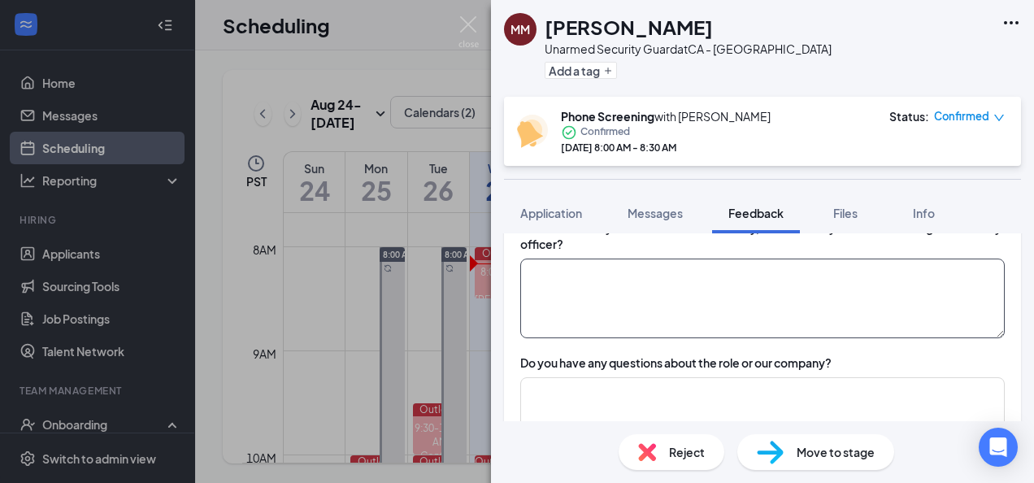
type textarea "Keep communication open, review cameras while co-worker is on patrols, come tog…"
click at [598, 270] on textarea at bounding box center [762, 299] width 485 height 80
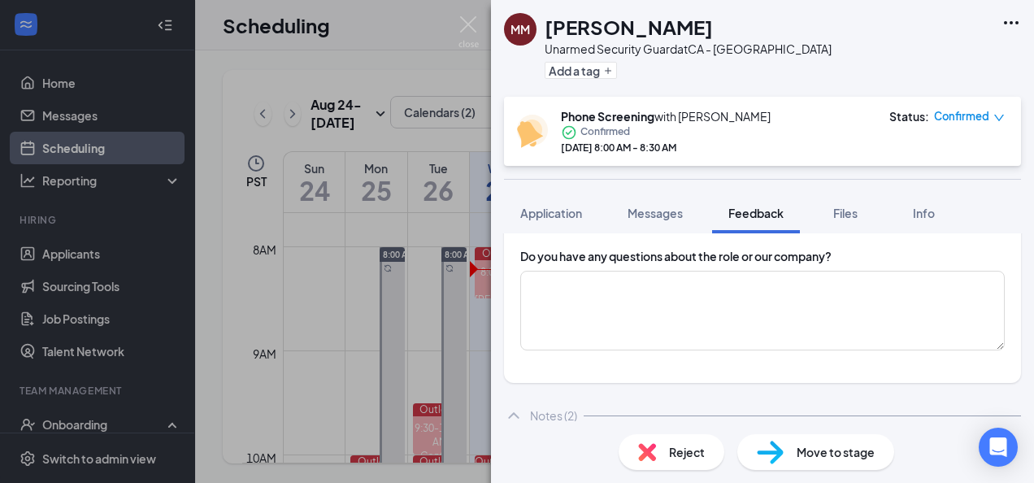
scroll to position [1188, 0]
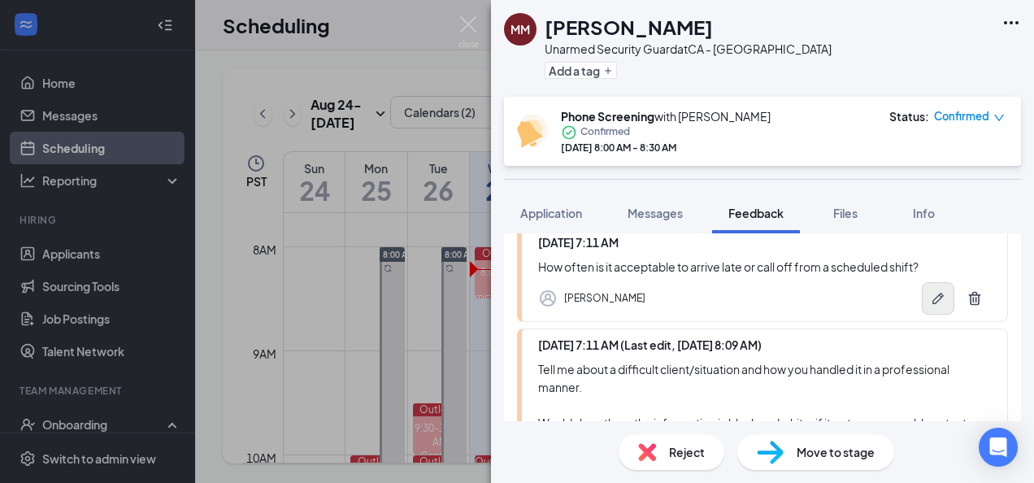
type textarea "Looking for something new, already worked for Allied and Securitas. Officer: Pe…"
click at [929, 282] on button "button" at bounding box center [938, 298] width 33 height 33
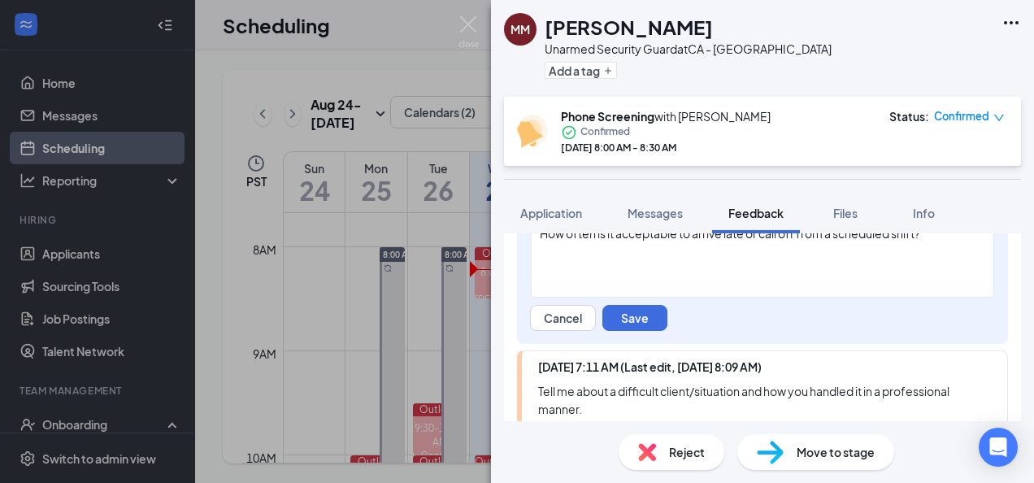
scroll to position [1430, 0]
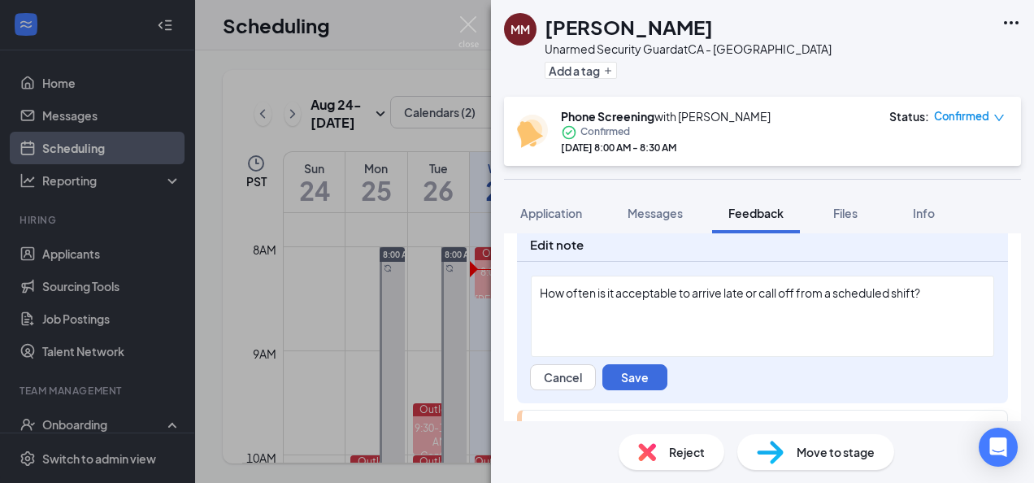
click at [931, 288] on div "How often is it acceptable to arrive late or call off from a scheduled shift?" at bounding box center [763, 293] width 446 height 17
click at [633, 366] on button "Save" at bounding box center [634, 377] width 65 height 26
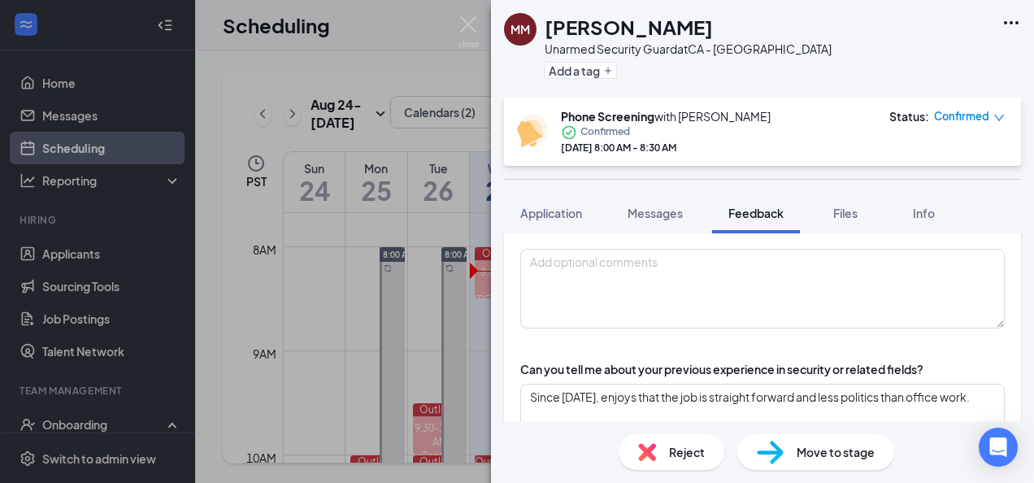
scroll to position [0, 0]
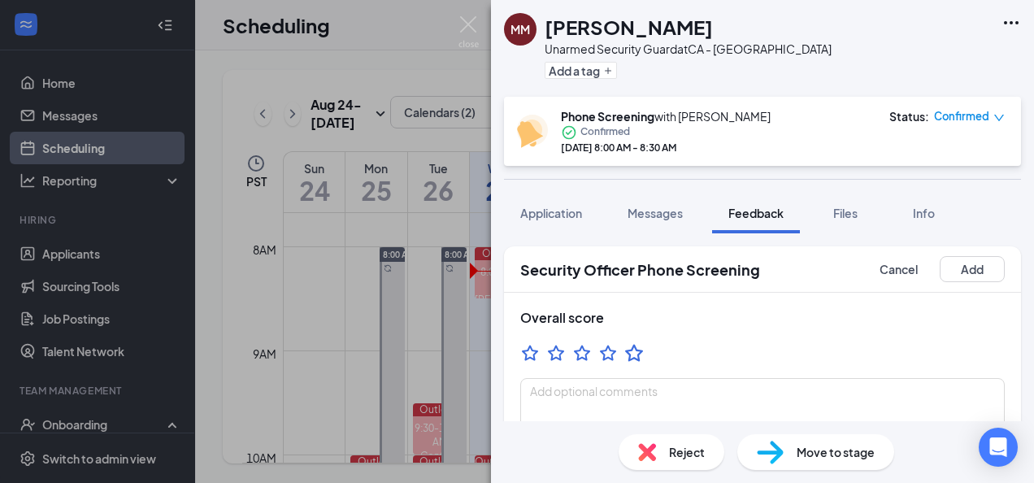
click at [639, 348] on icon "StarBorder" at bounding box center [634, 352] width 21 height 21
click at [963, 266] on button "Add" at bounding box center [972, 269] width 65 height 26
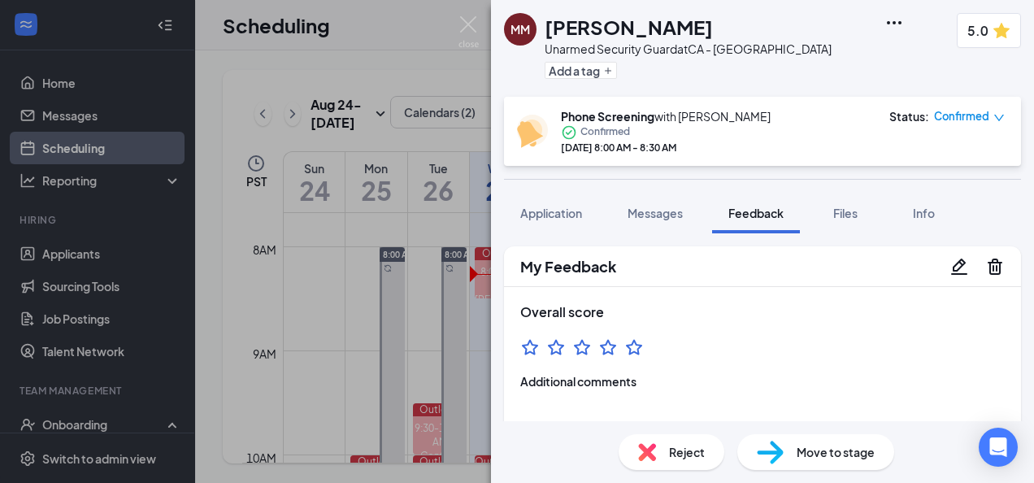
click at [887, 24] on icon "Ellipses" at bounding box center [894, 22] width 15 height 3
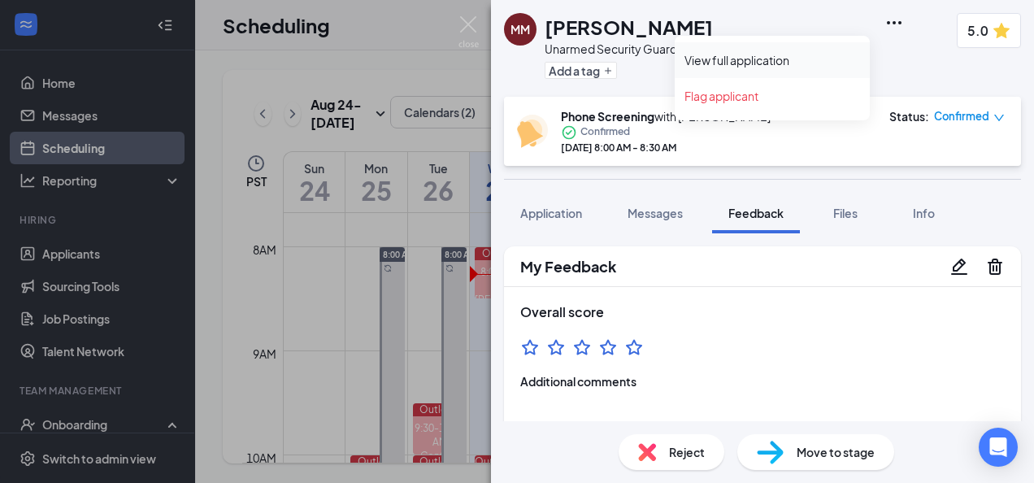
click at [807, 68] on link "View full application" at bounding box center [773, 60] width 176 height 16
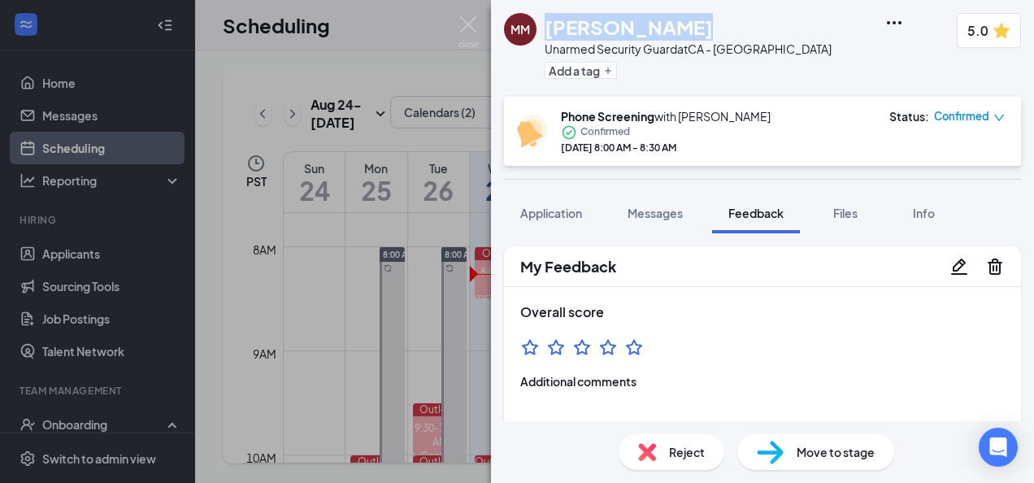
drag, startPoint x: 687, startPoint y: 24, endPoint x: 547, endPoint y: 36, distance: 140.3
click at [547, 36] on div "[PERSON_NAME]" at bounding box center [688, 27] width 287 height 28
copy h1 "[PERSON_NAME]"
click at [805, 458] on span "Move to stage" at bounding box center [836, 452] width 78 height 18
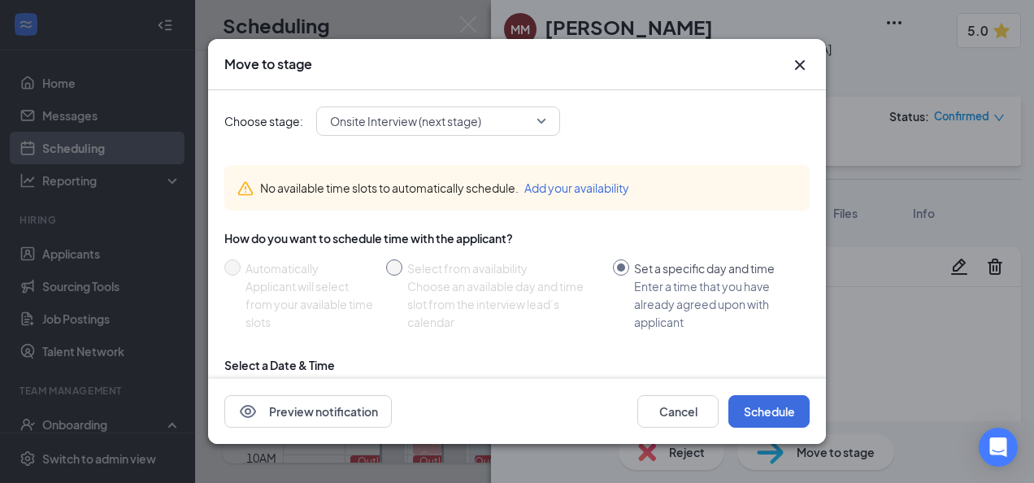
scroll to position [163, 0]
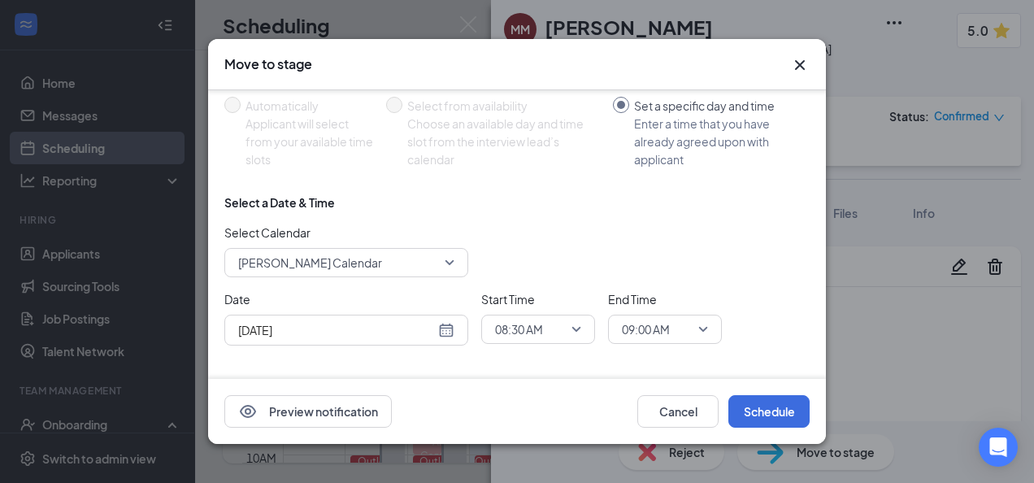
click at [385, 250] on span "[PERSON_NAME] Calendar" at bounding box center [339, 262] width 202 height 24
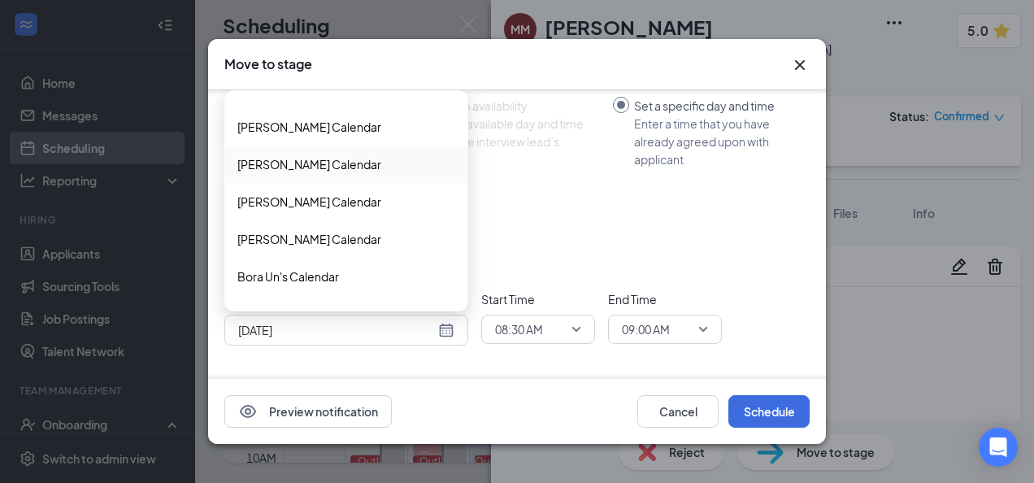
scroll to position [433, 0]
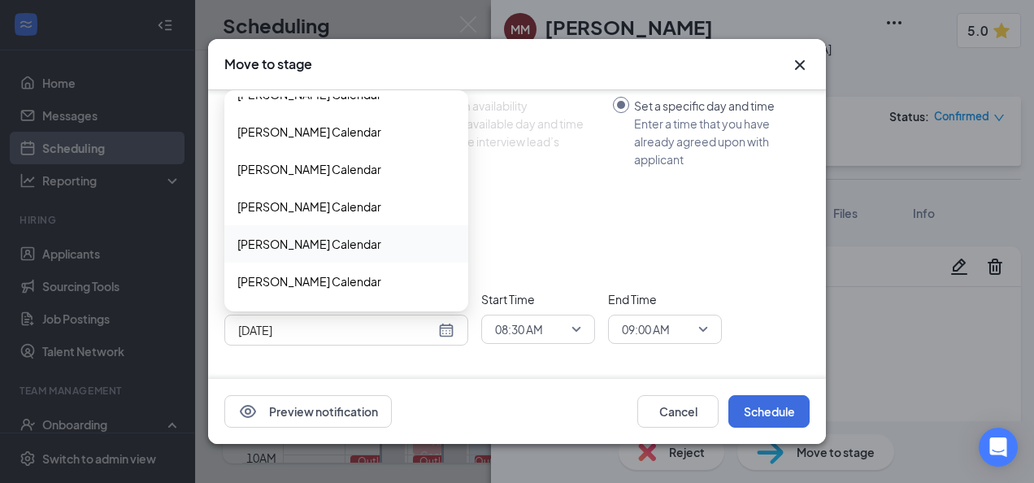
click at [326, 247] on span "[PERSON_NAME] Calendar" at bounding box center [309, 244] width 144 height 18
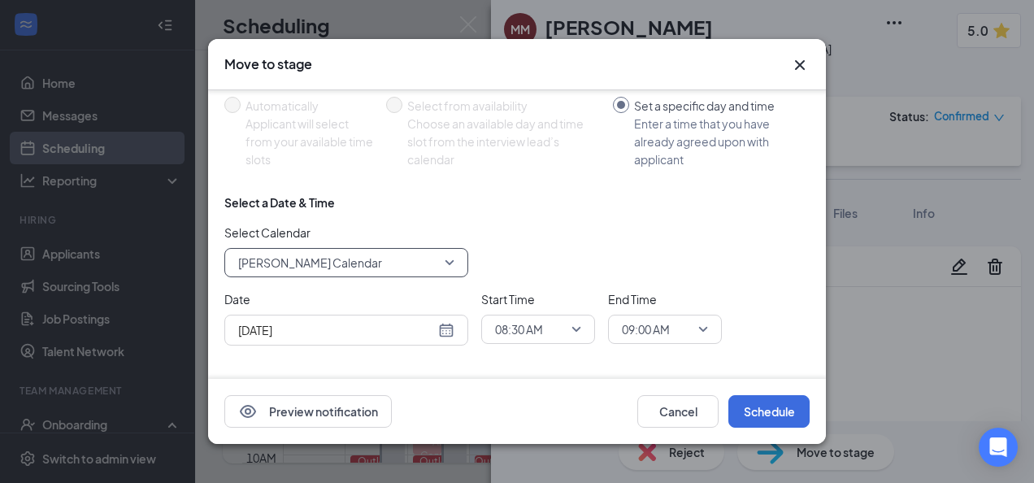
click at [443, 333] on div "[DATE]" at bounding box center [346, 330] width 216 height 18
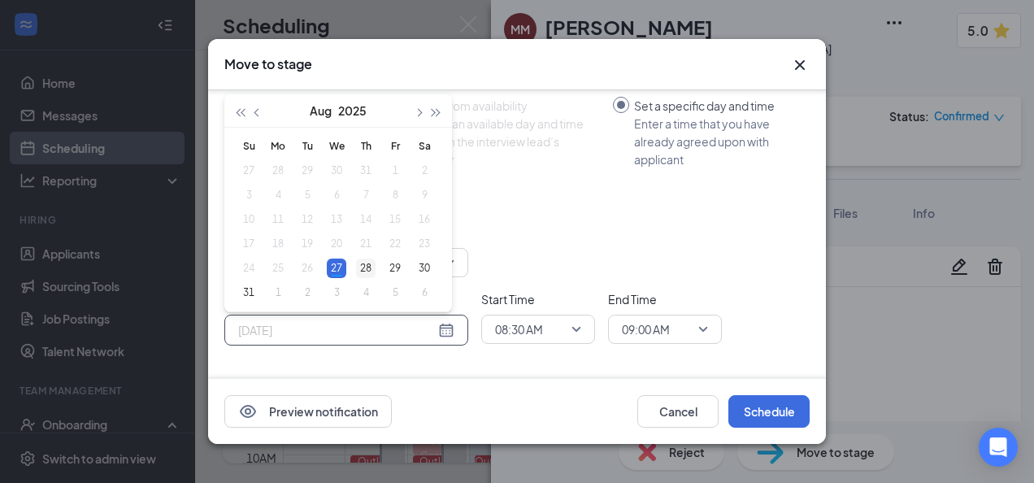
type input "[DATE]"
click at [359, 262] on div "28" at bounding box center [366, 269] width 20 height 20
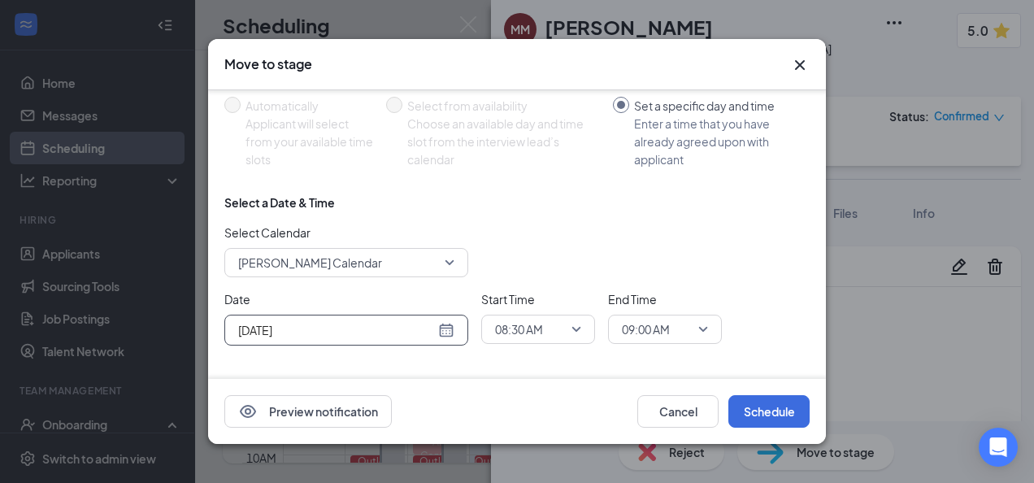
click at [554, 330] on span "08:30 AM" at bounding box center [531, 329] width 72 height 24
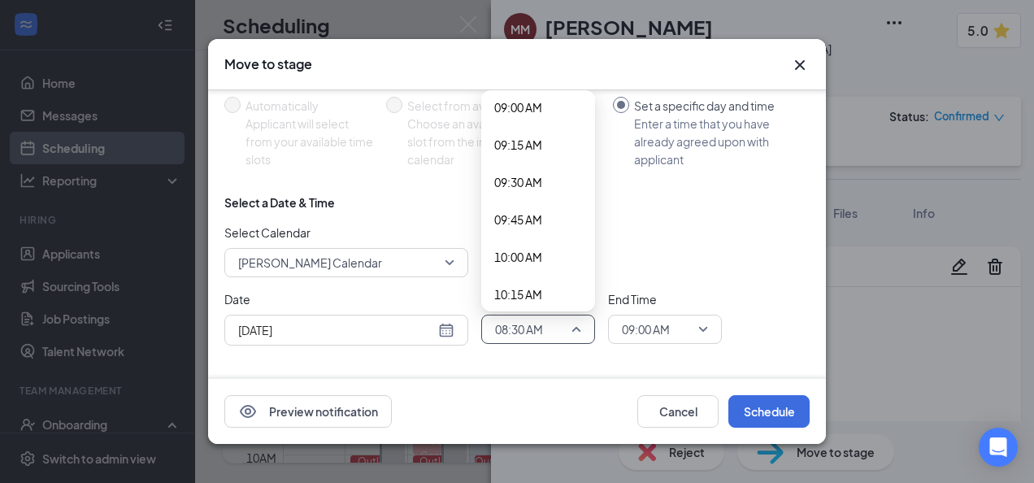
scroll to position [1363, 0]
click at [559, 254] on span "10:00 AM" at bounding box center [538, 250] width 88 height 18
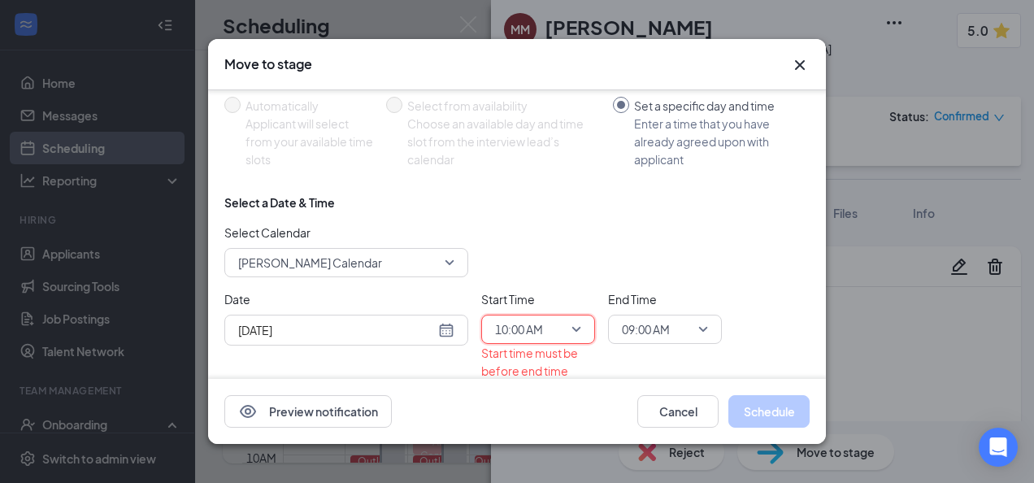
click at [712, 319] on div "09:00 AM" at bounding box center [665, 329] width 114 height 29
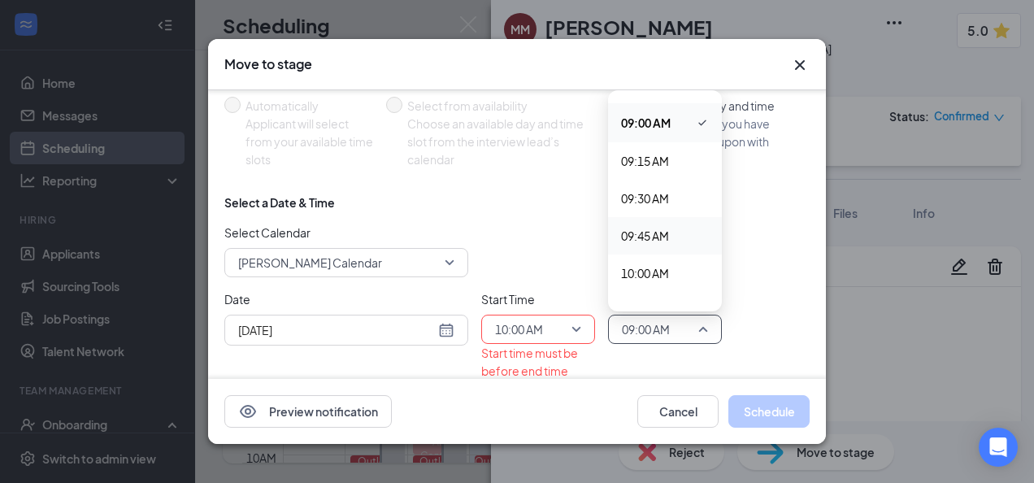
scroll to position [1503, 0]
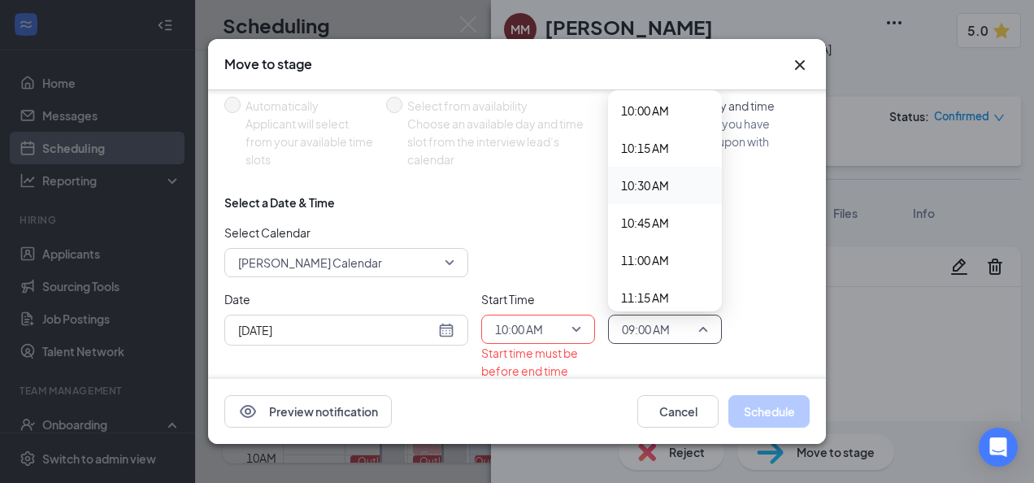
click at [656, 191] on span "10:30 AM" at bounding box center [645, 185] width 48 height 18
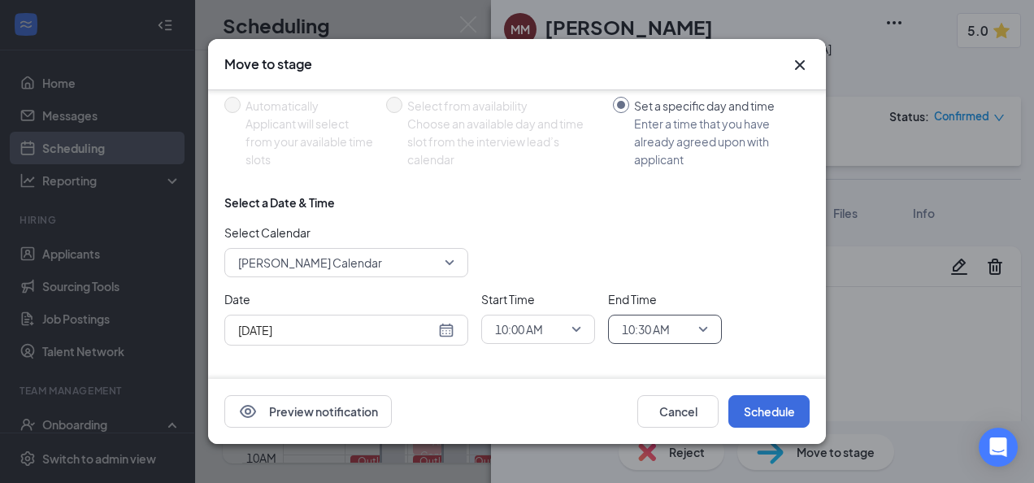
click at [759, 335] on div "Date [DATE] [DATE] Su Mo Tu We Th Fr Sa 27 28 29 30 31 1 2 3 4 5 6 7 8 9 10 11 …" at bounding box center [516, 317] width 585 height 55
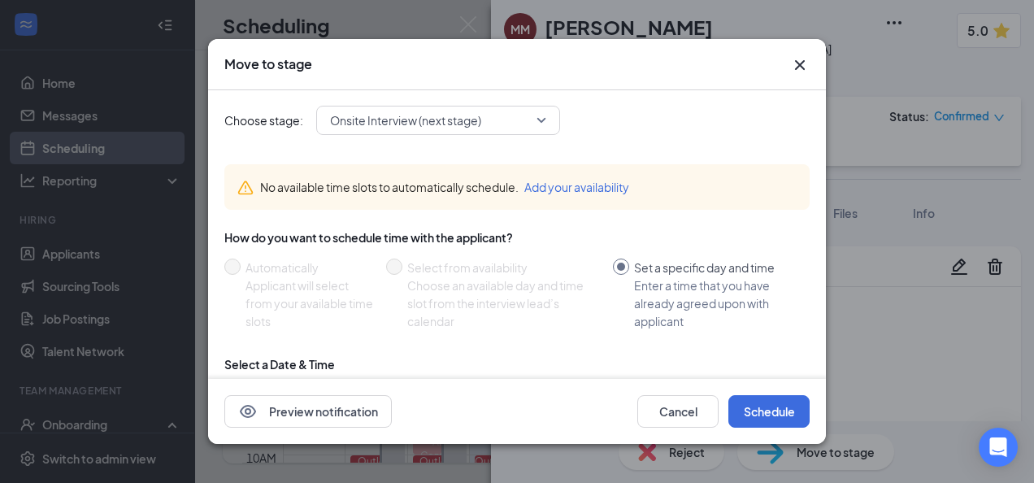
scroll to position [0, 0]
click at [763, 421] on button "Schedule" at bounding box center [769, 411] width 81 height 33
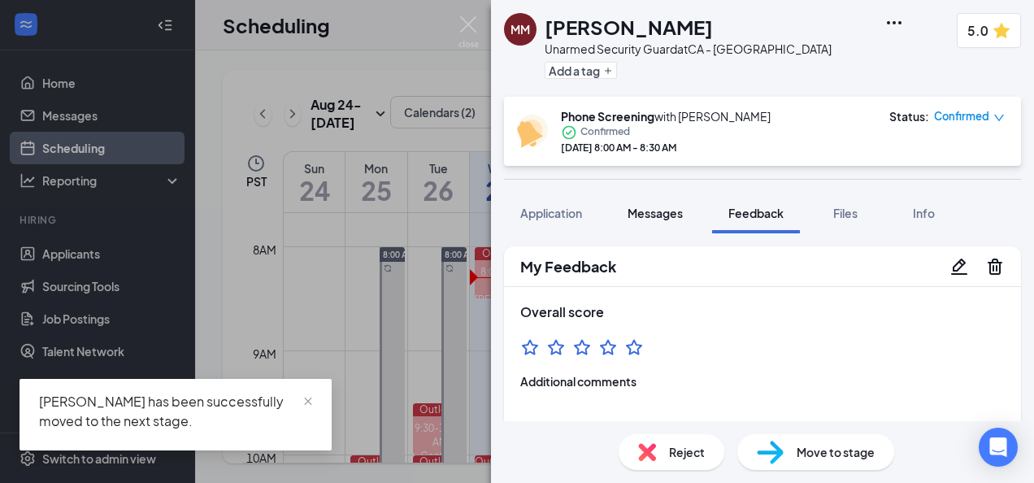
click at [664, 222] on button "Messages" at bounding box center [655, 213] width 88 height 41
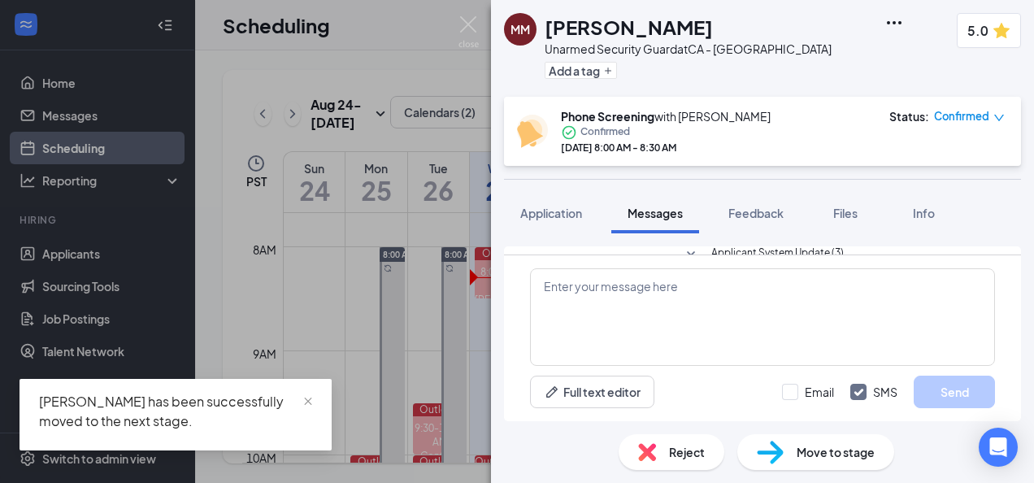
scroll to position [596, 0]
